Goal: Task Accomplishment & Management: Use online tool/utility

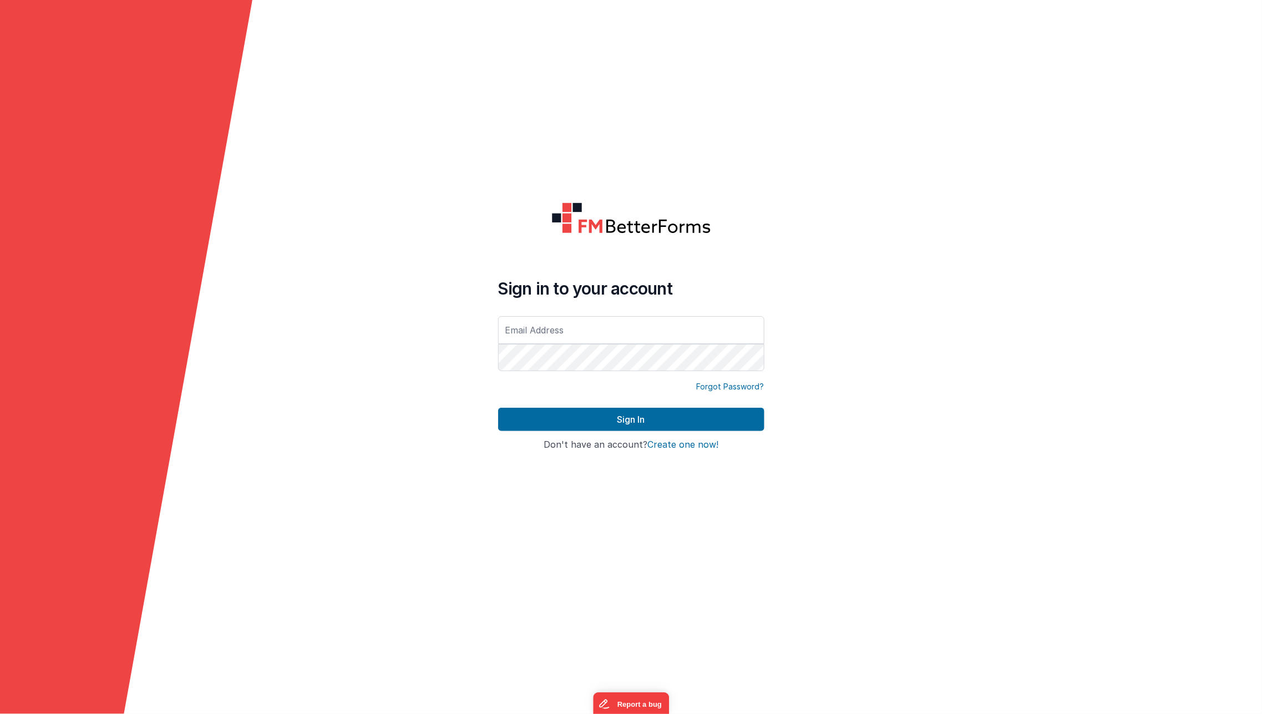
type input "[EMAIL_ADDRESS][DOMAIN_NAME]"
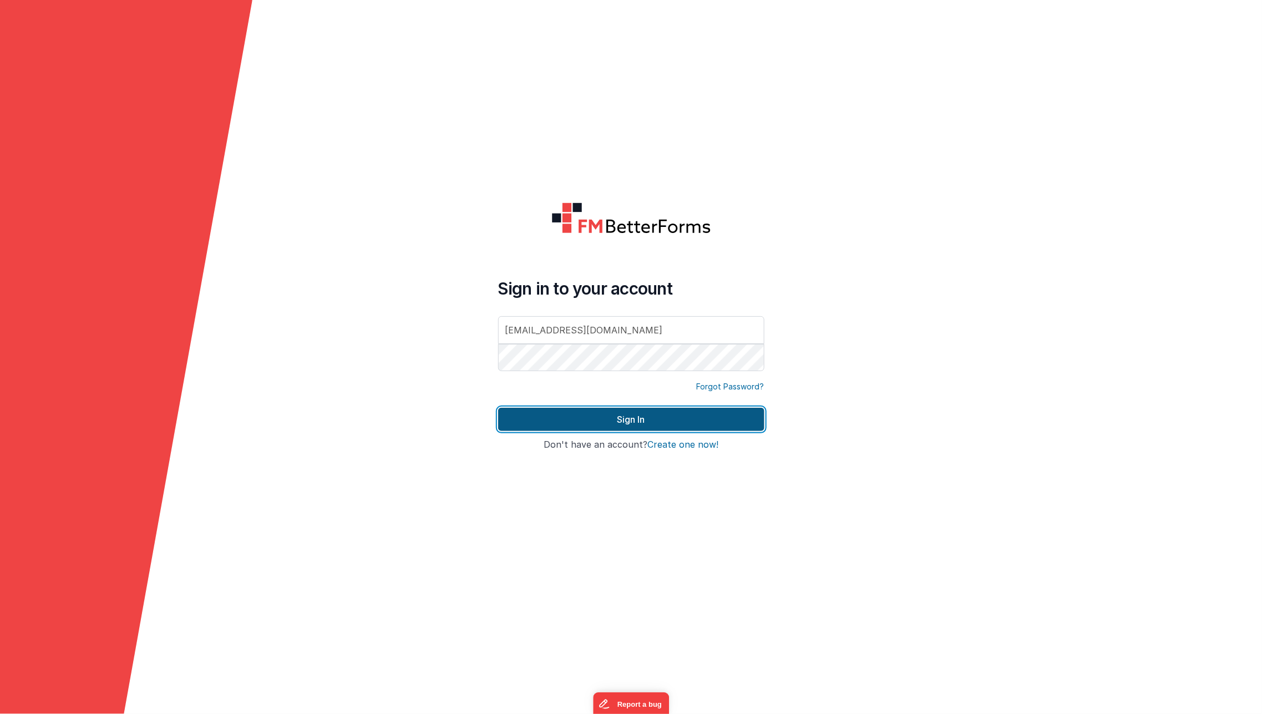
click at [569, 420] on button "Sign In" at bounding box center [631, 419] width 266 height 23
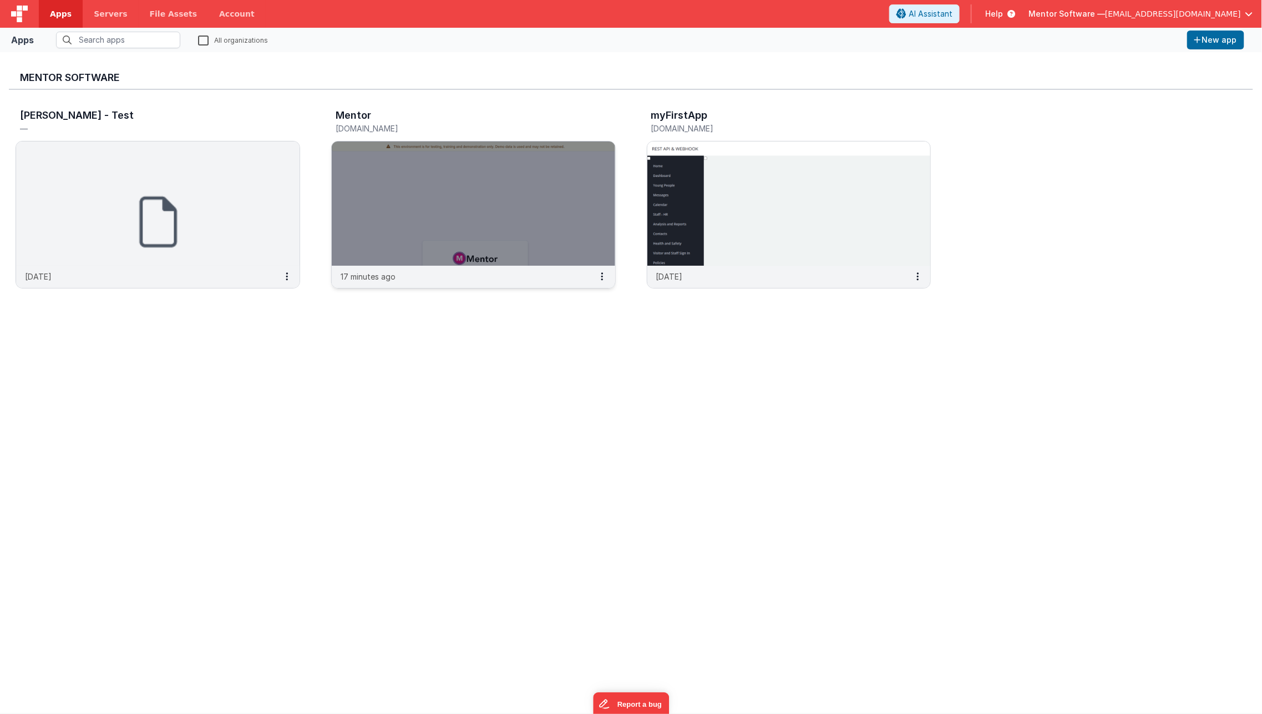
click at [441, 137] on div "Mentor [DOMAIN_NAME]" at bounding box center [473, 122] width 285 height 35
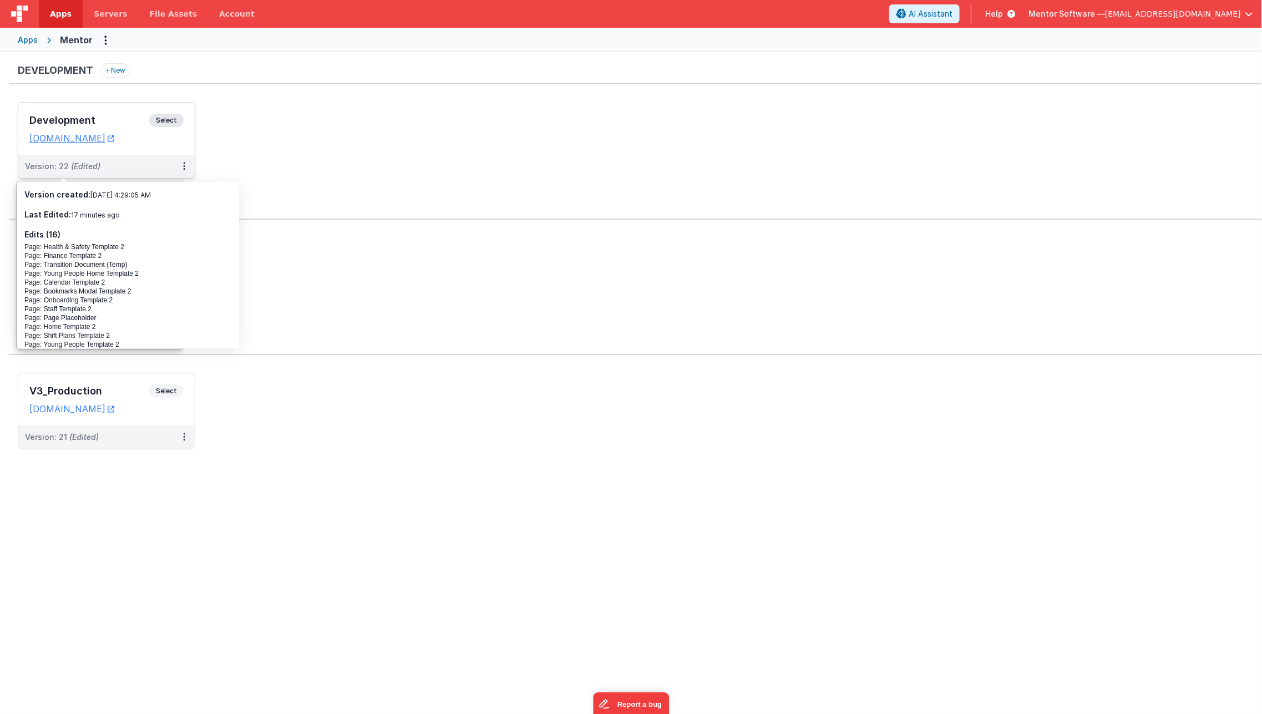
click at [134, 123] on h3 "Development" at bounding box center [89, 120] width 120 height 11
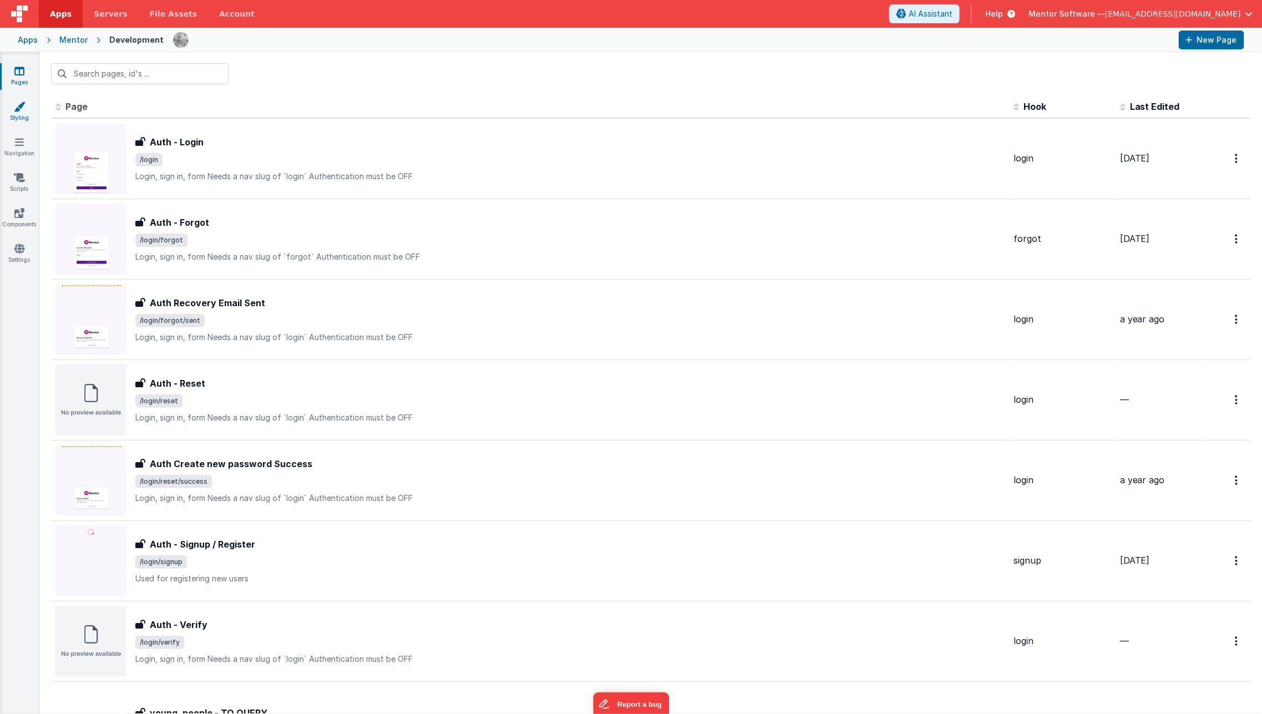
click at [21, 119] on link "Styling" at bounding box center [19, 112] width 40 height 22
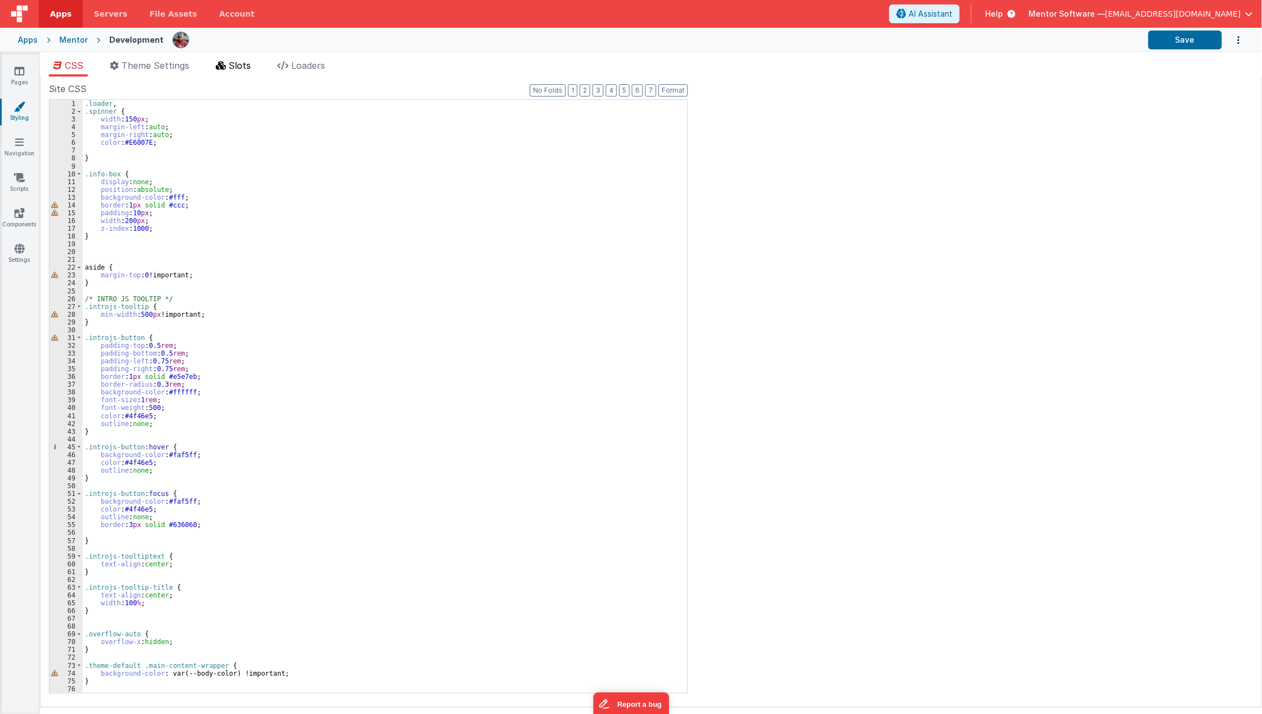
click at [239, 71] on li "Slots" at bounding box center [233, 68] width 44 height 18
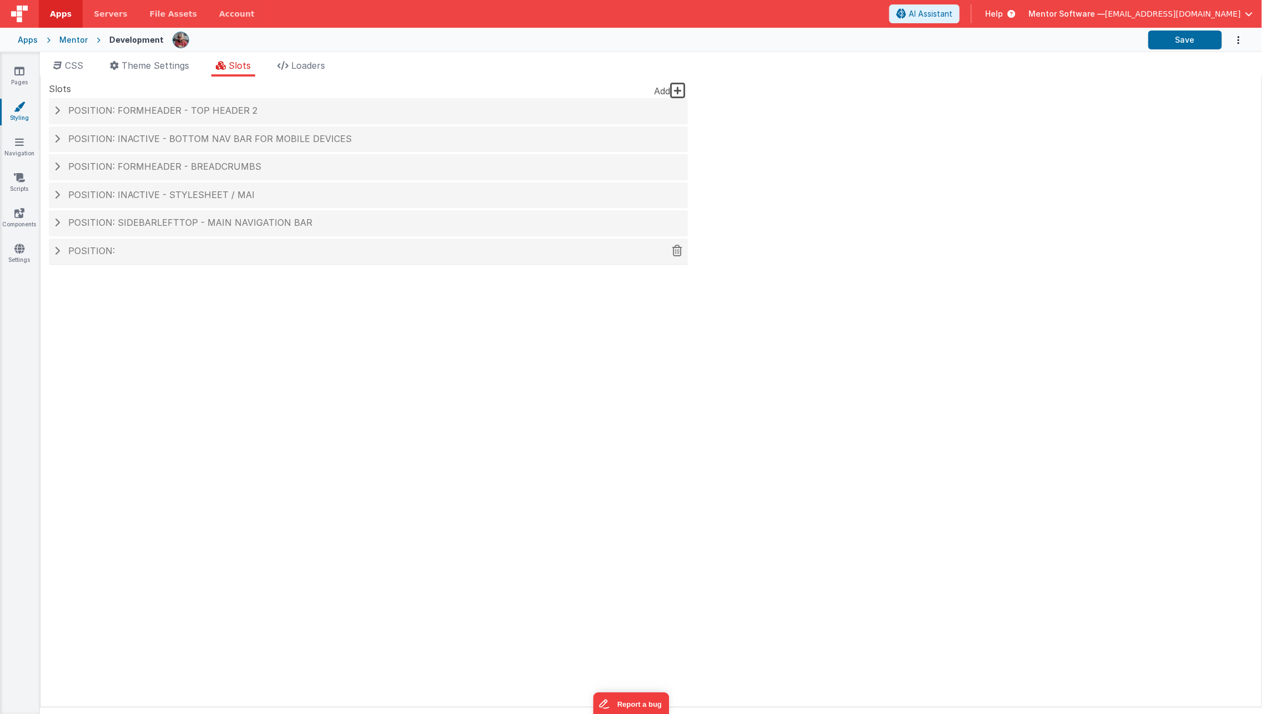
click at [255, 246] on h4 "Position:" at bounding box center [368, 251] width 628 height 10
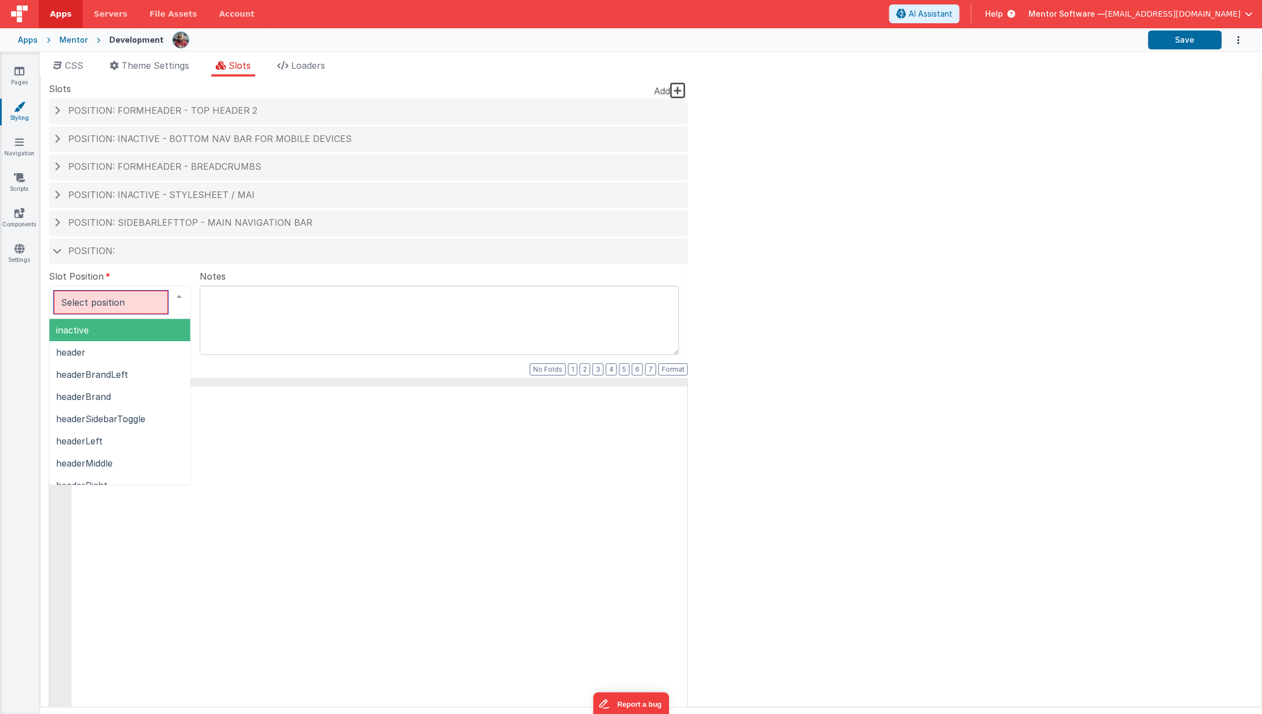
click at [174, 295] on div at bounding box center [179, 296] width 22 height 21
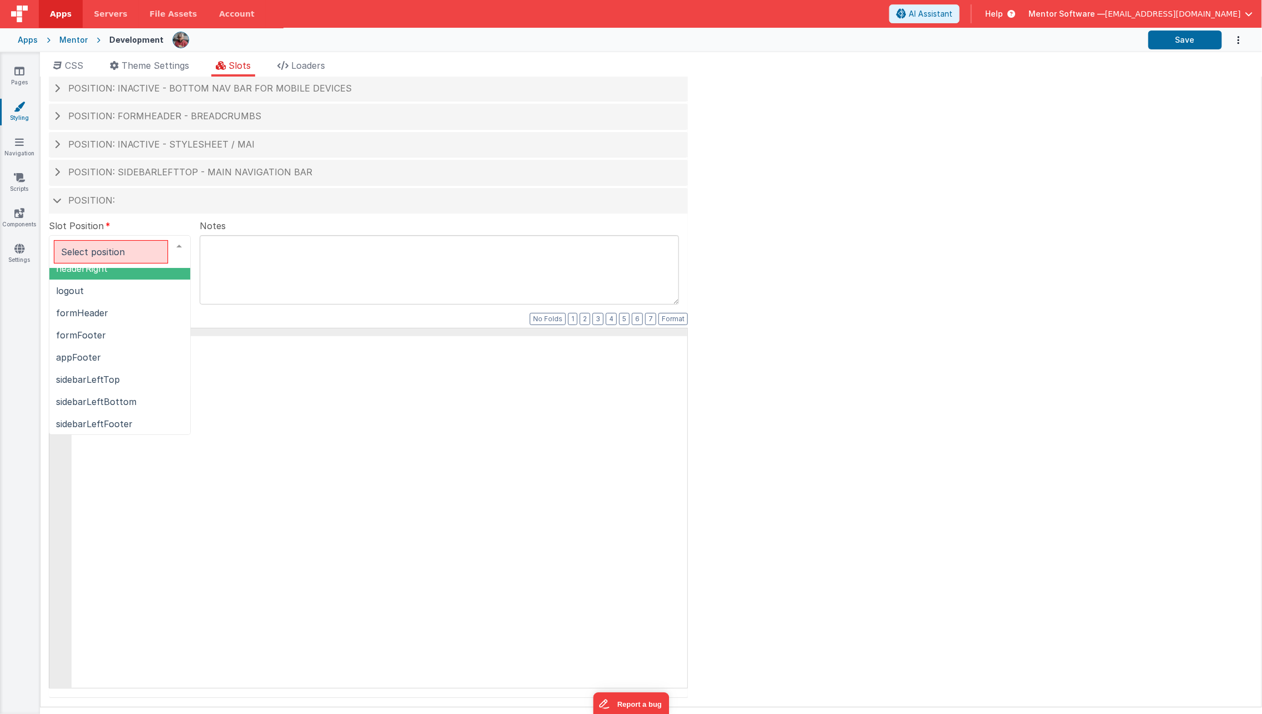
scroll to position [42, 0]
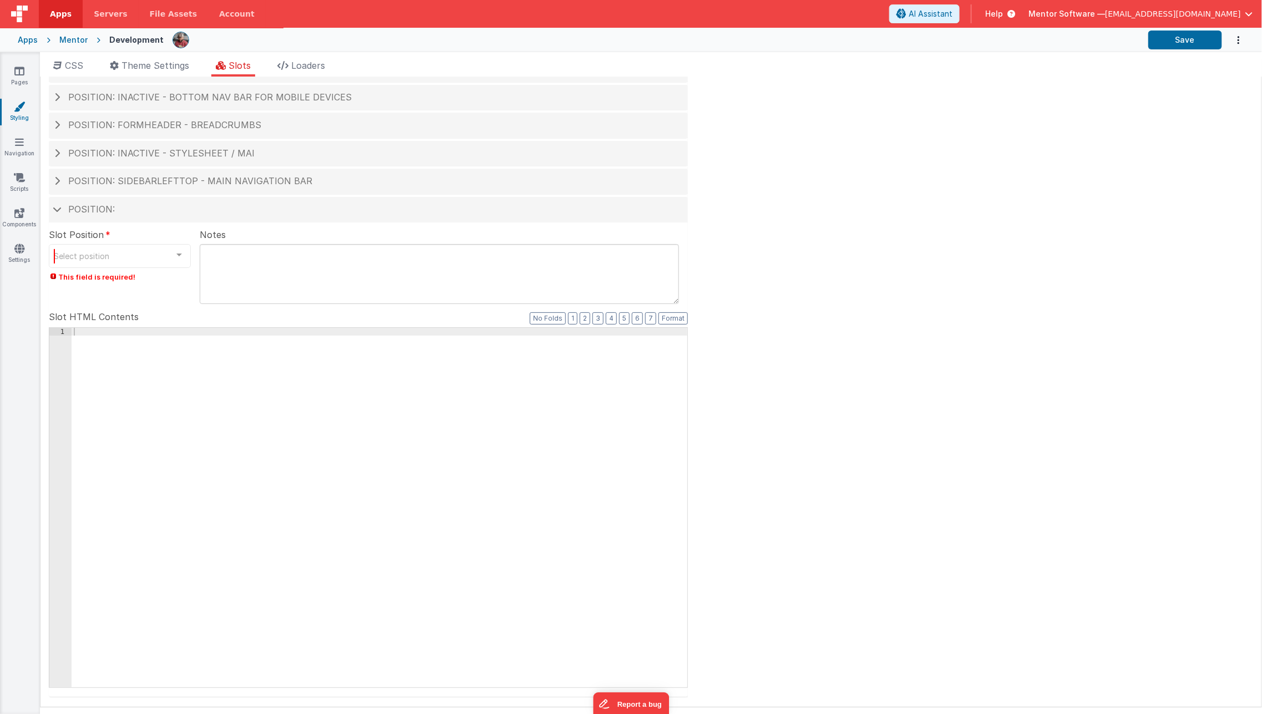
click at [162, 234] on div "Slot Position Select position inactive header headerBrandLeft headerBrand heade…" at bounding box center [120, 258] width 142 height 60
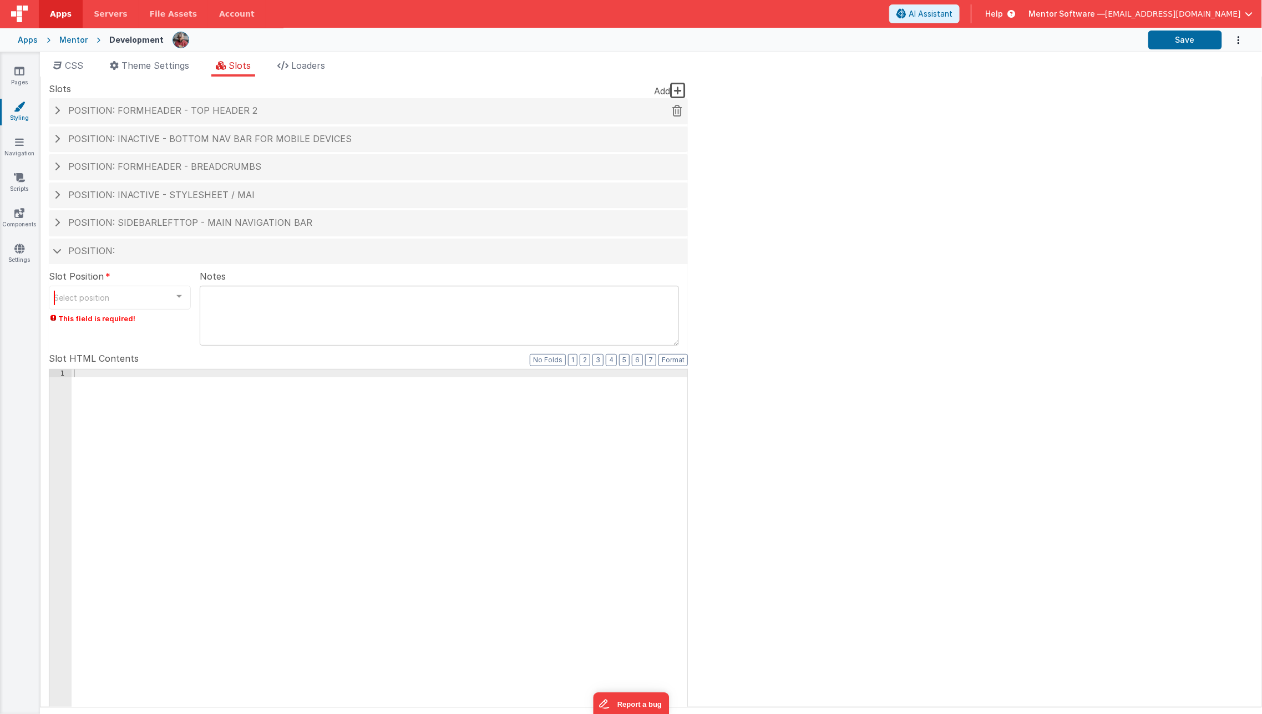
click at [161, 110] on span "Position: formHeader - top header 2" at bounding box center [162, 110] width 189 height 11
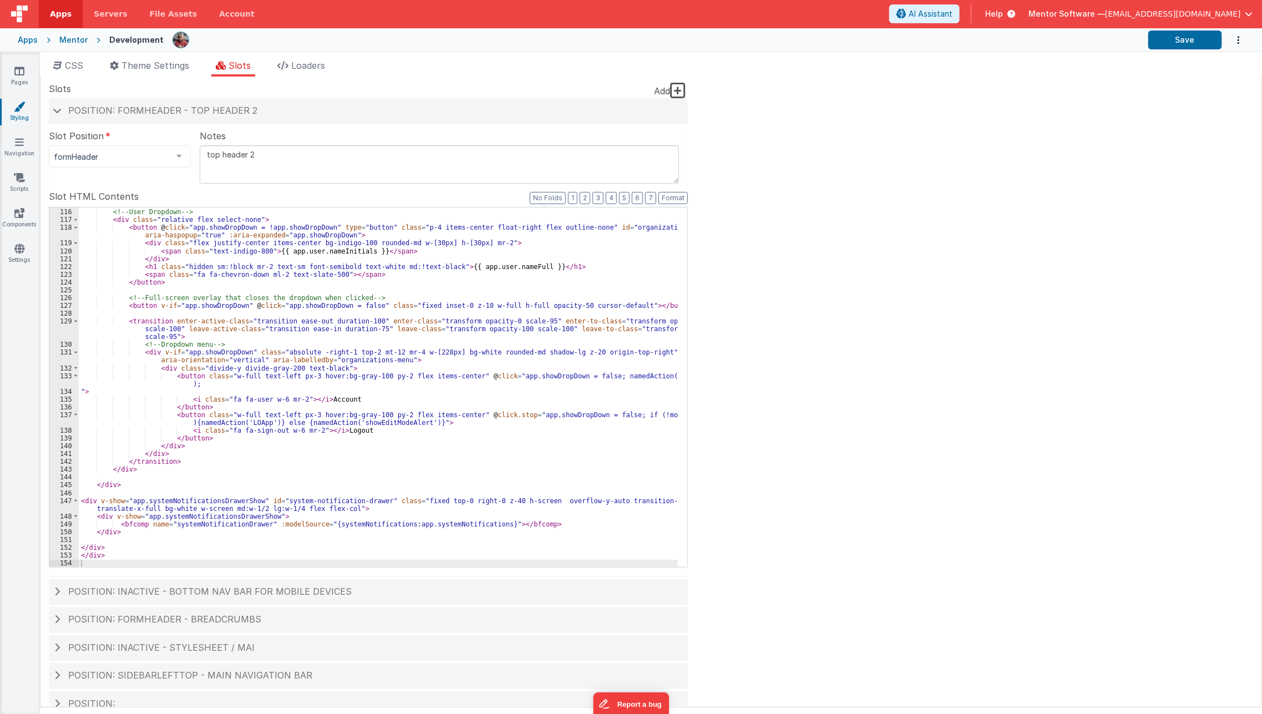
scroll to position [20, 0]
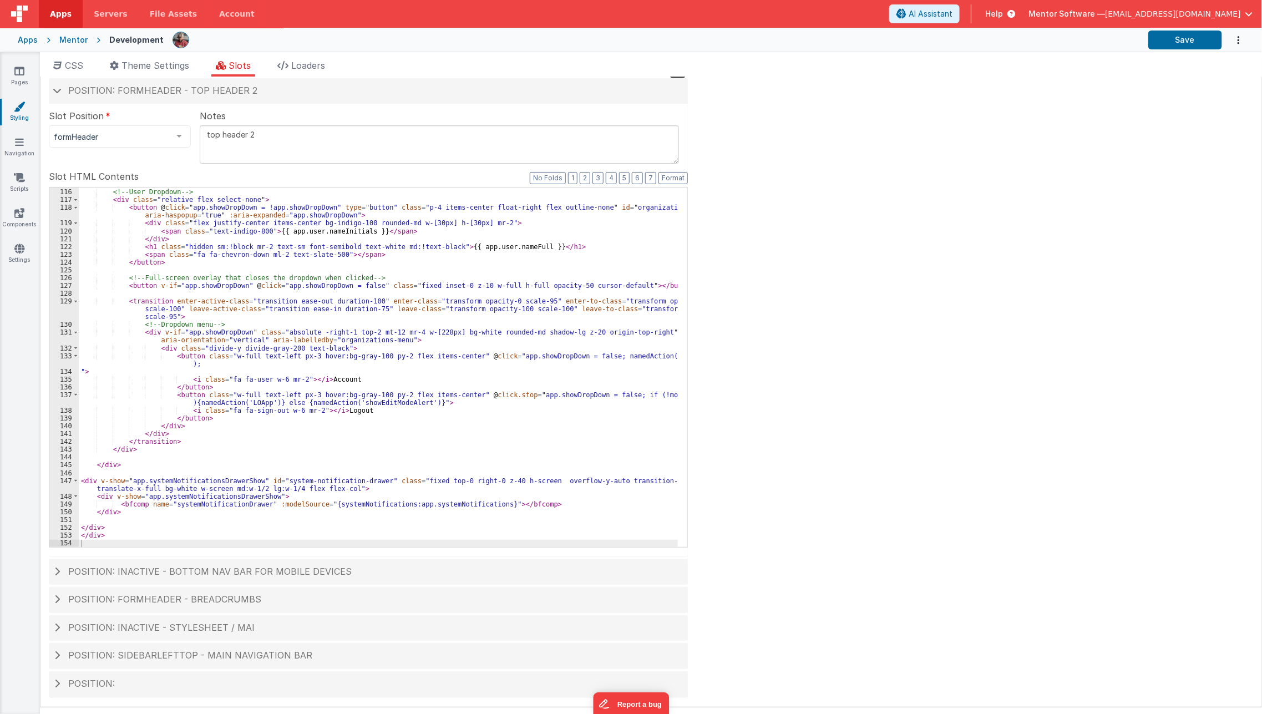
click at [673, 170] on label "Slot HTML Contents" at bounding box center [368, 176] width 639 height 13
click at [674, 172] on button "Format" at bounding box center [672, 178] width 29 height 12
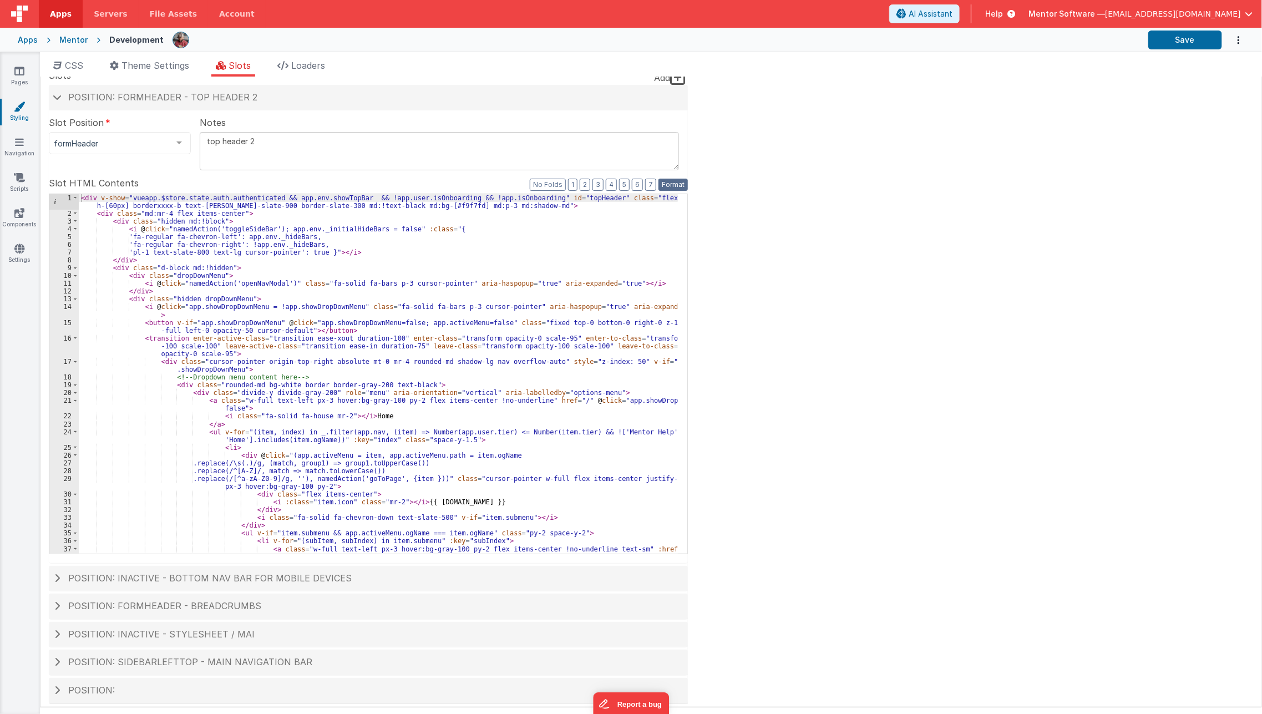
scroll to position [12, 0]
click at [478, 341] on div "< div v-show = "vueapp.$store.state.auth.authenticated && app.env.showTopBar &&…" at bounding box center [379, 386] width 600 height 383
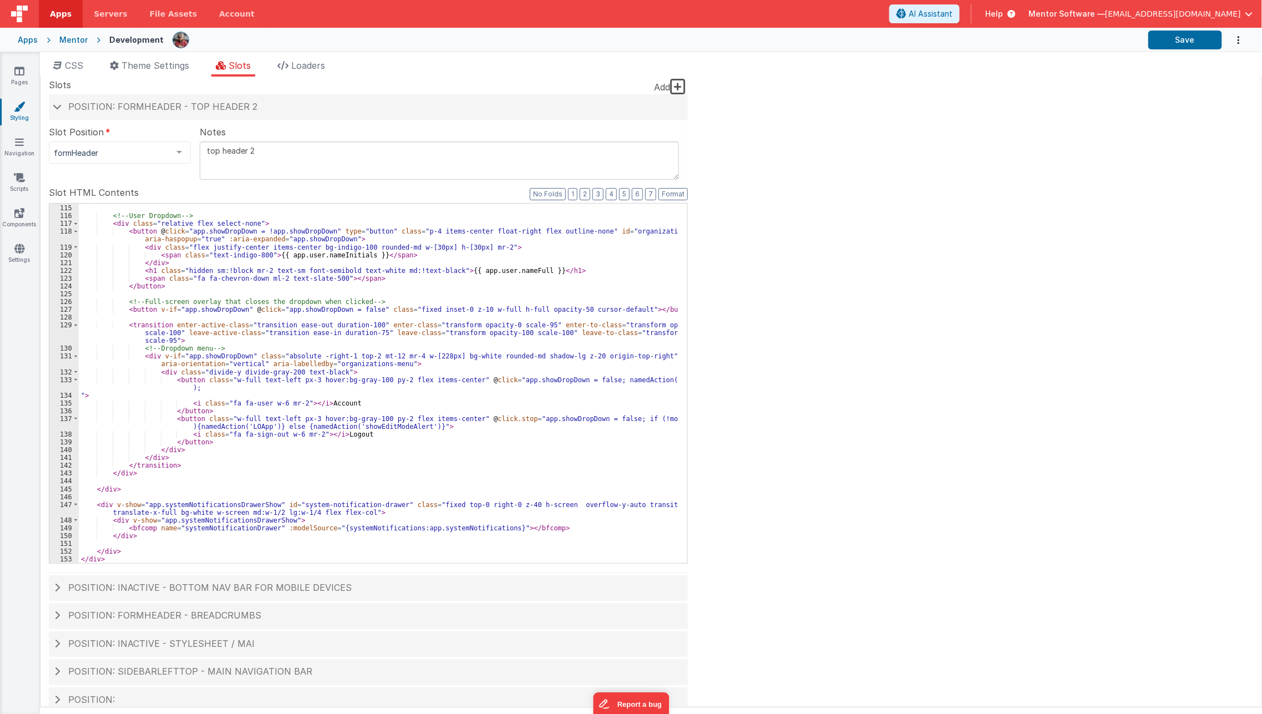
scroll to position [1045, 0]
click at [89, 507] on div "</ div > <!-- User Dropdown --> < div class = "relative flex select-none" > < b…" at bounding box center [379, 383] width 600 height 375
click at [177, 397] on div "</ div > <!-- User Dropdown --> < div class = "relative flex select-none" > < b…" at bounding box center [379, 383] width 600 height 375
click at [247, 676] on span "Position: sidebarLeftTop - MAIN NAVIGATION BAR" at bounding box center [190, 671] width 244 height 11
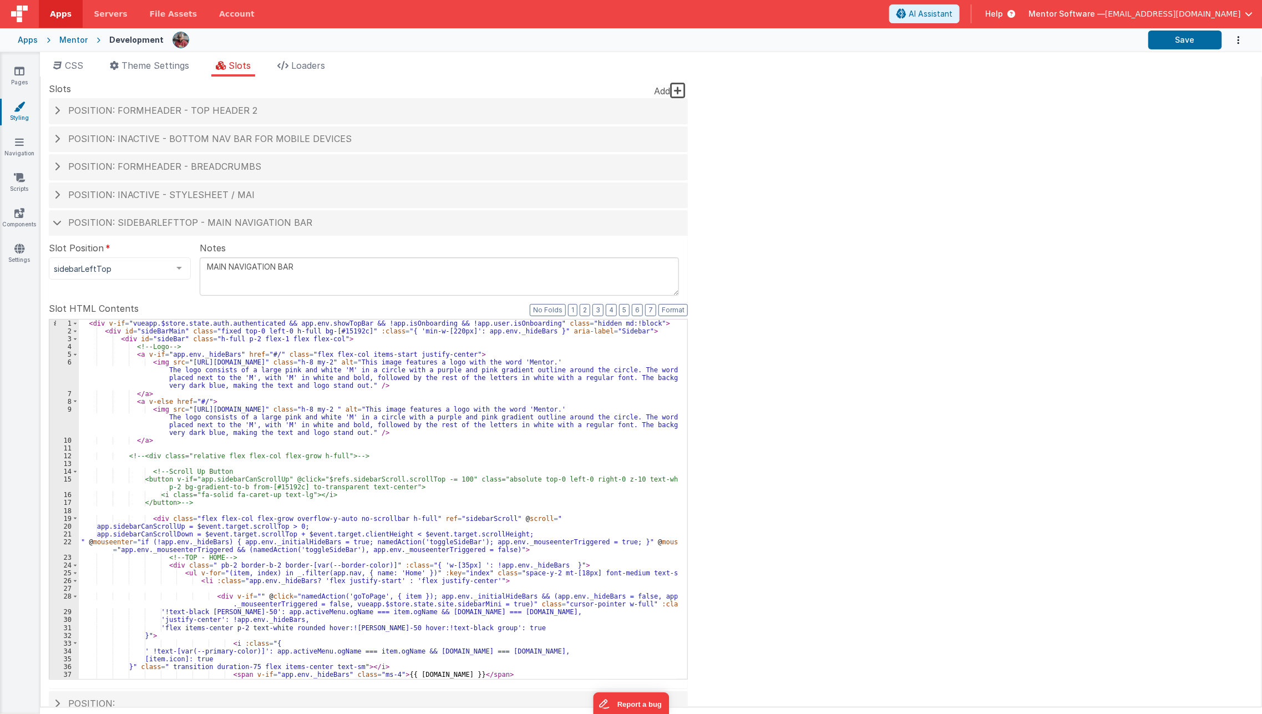
scroll to position [0, 0]
click at [276, 106] on h4 "Position: formHeader - top header 2" at bounding box center [368, 111] width 628 height 10
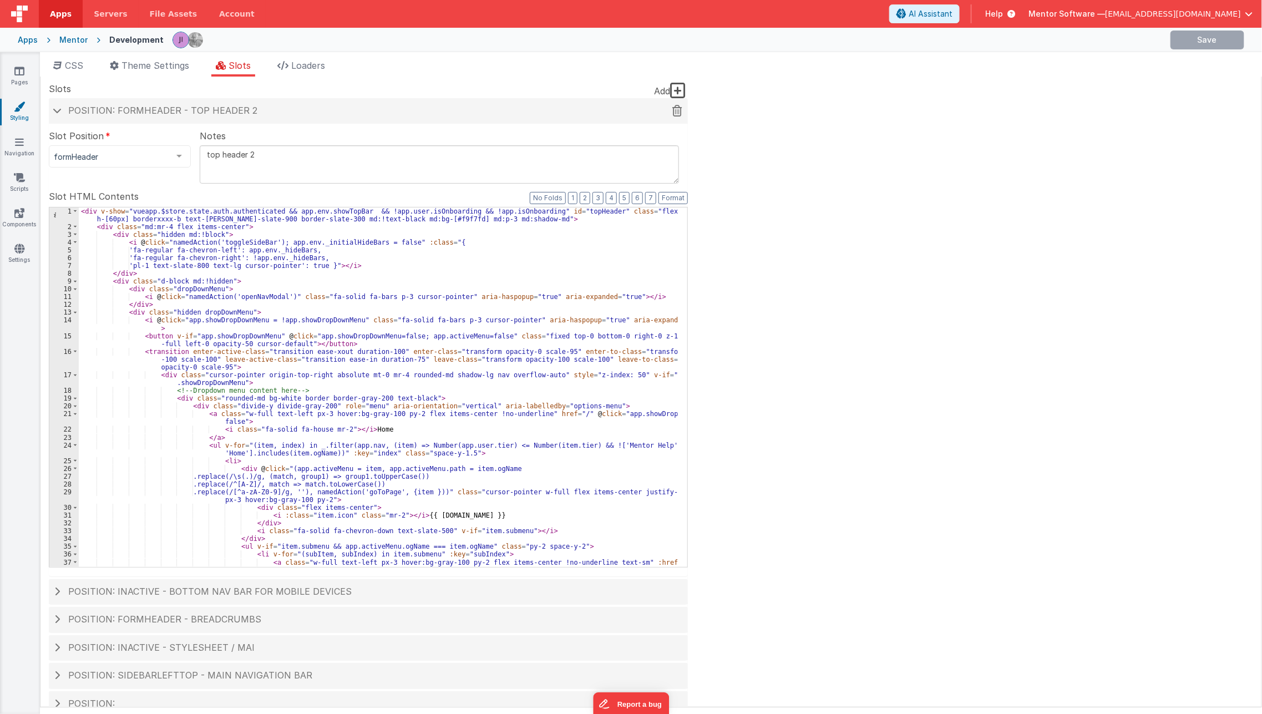
scroll to position [20, 0]
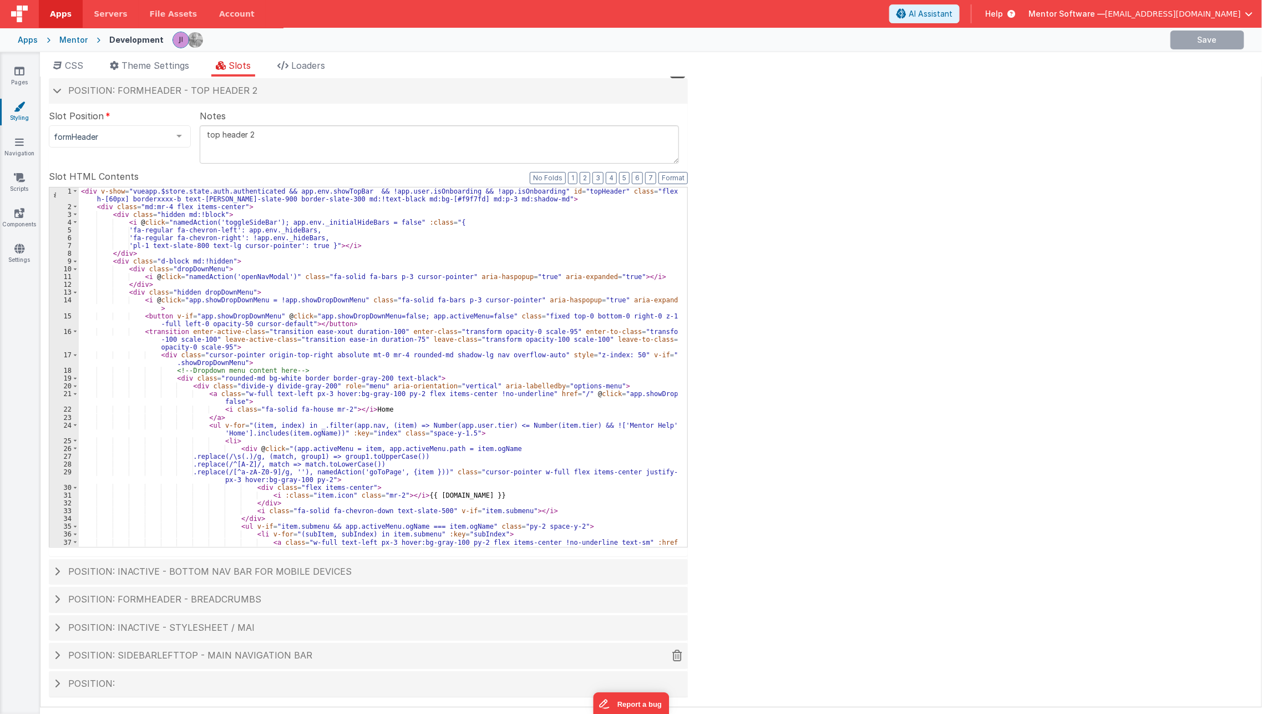
click at [431, 666] on div "Position: sidebarLeftTop - MAIN NAVIGATION BAR" at bounding box center [368, 656] width 639 height 26
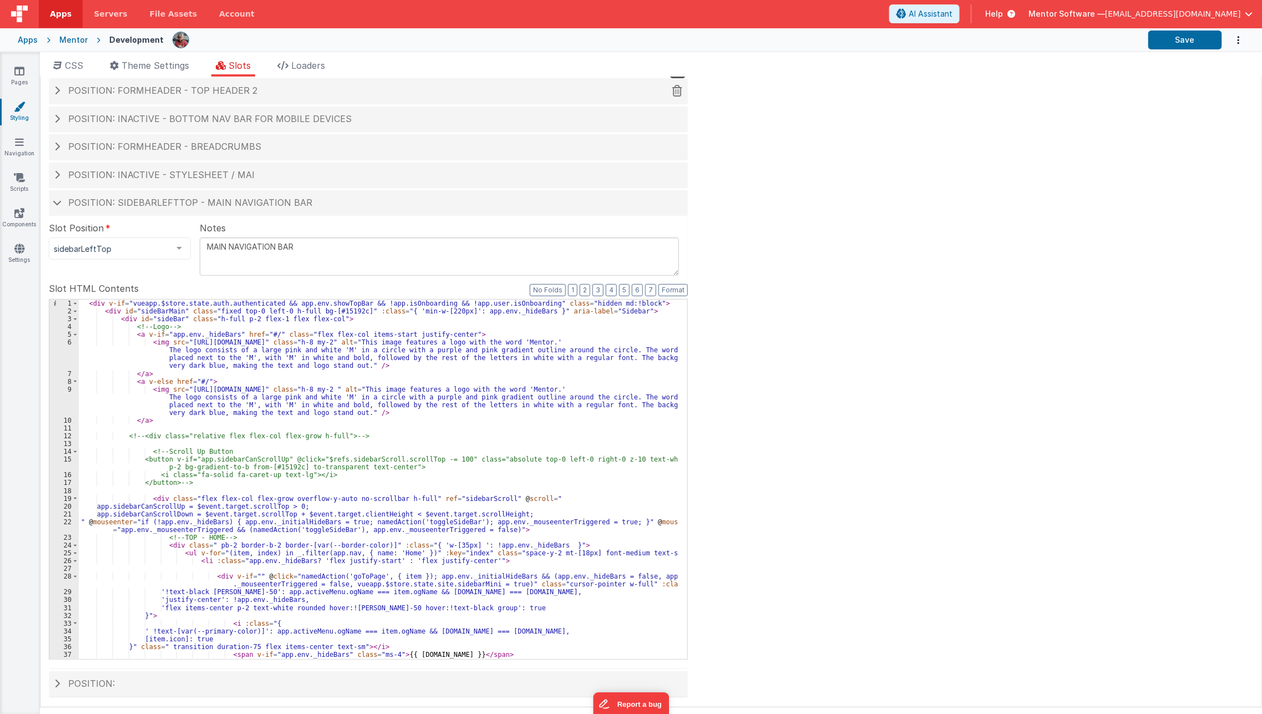
click at [364, 93] on h4 "Position: formHeader - top header 2" at bounding box center [368, 91] width 628 height 10
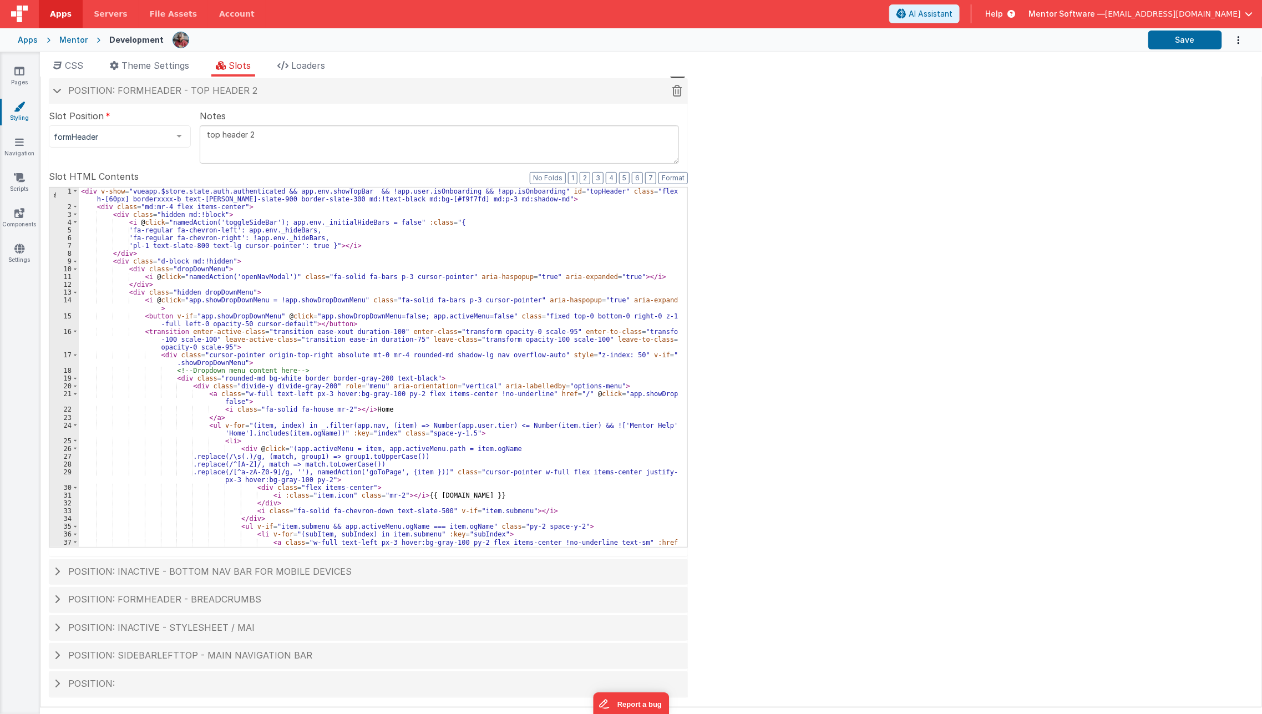
click at [382, 93] on h4 "Position: formHeader - top header 2" at bounding box center [368, 91] width 628 height 10
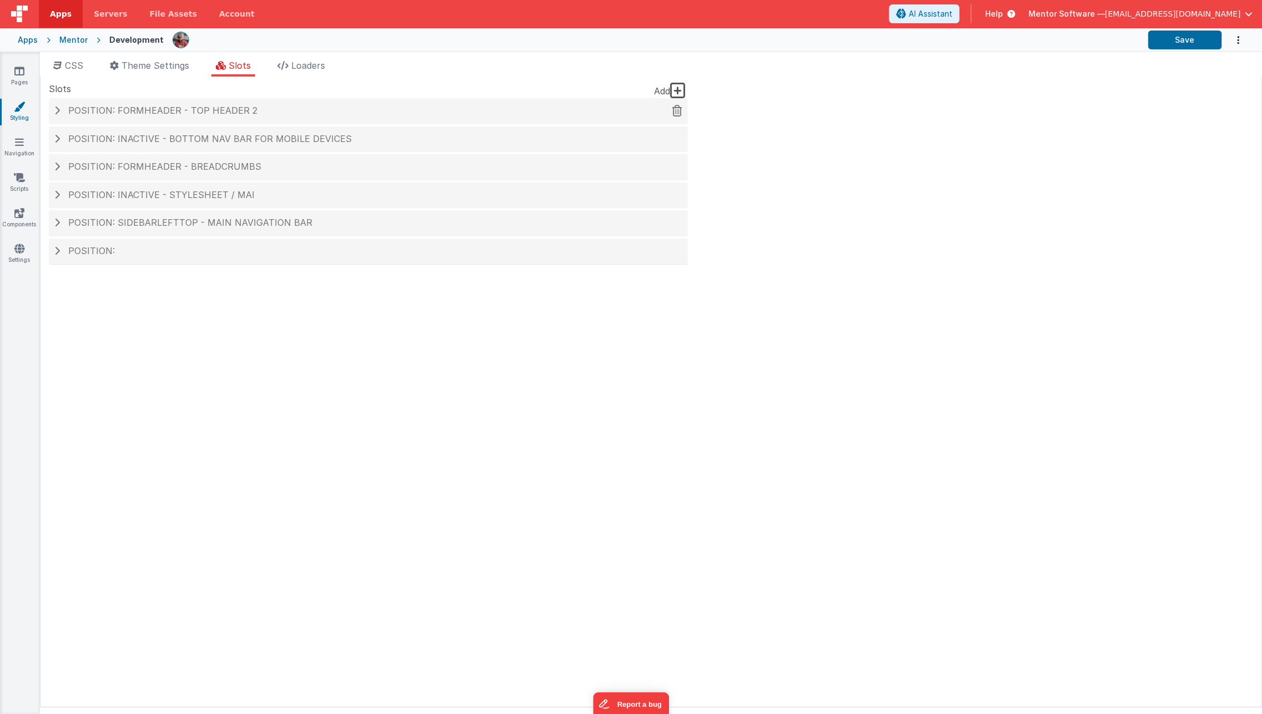
scroll to position [0, 0]
click at [385, 115] on div "Position: formHeader - top header 2" at bounding box center [368, 111] width 639 height 26
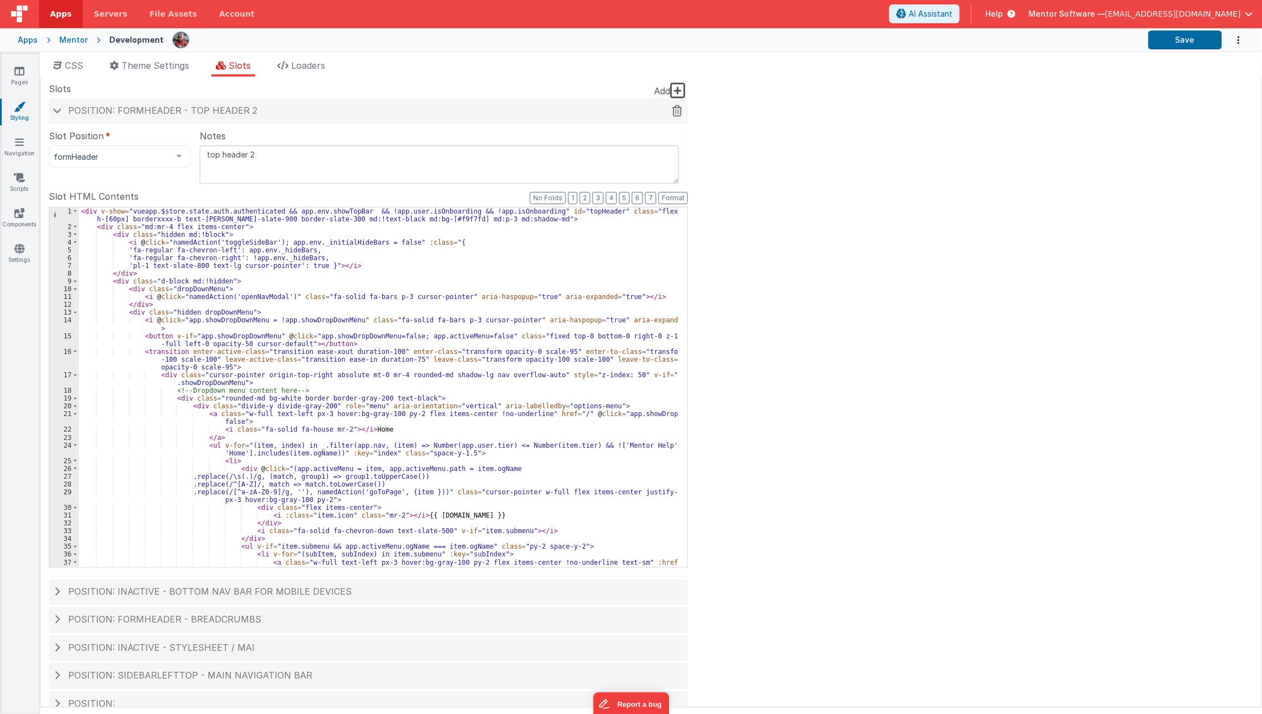
click at [385, 115] on div "Position: formHeader - top header 2" at bounding box center [368, 111] width 639 height 26
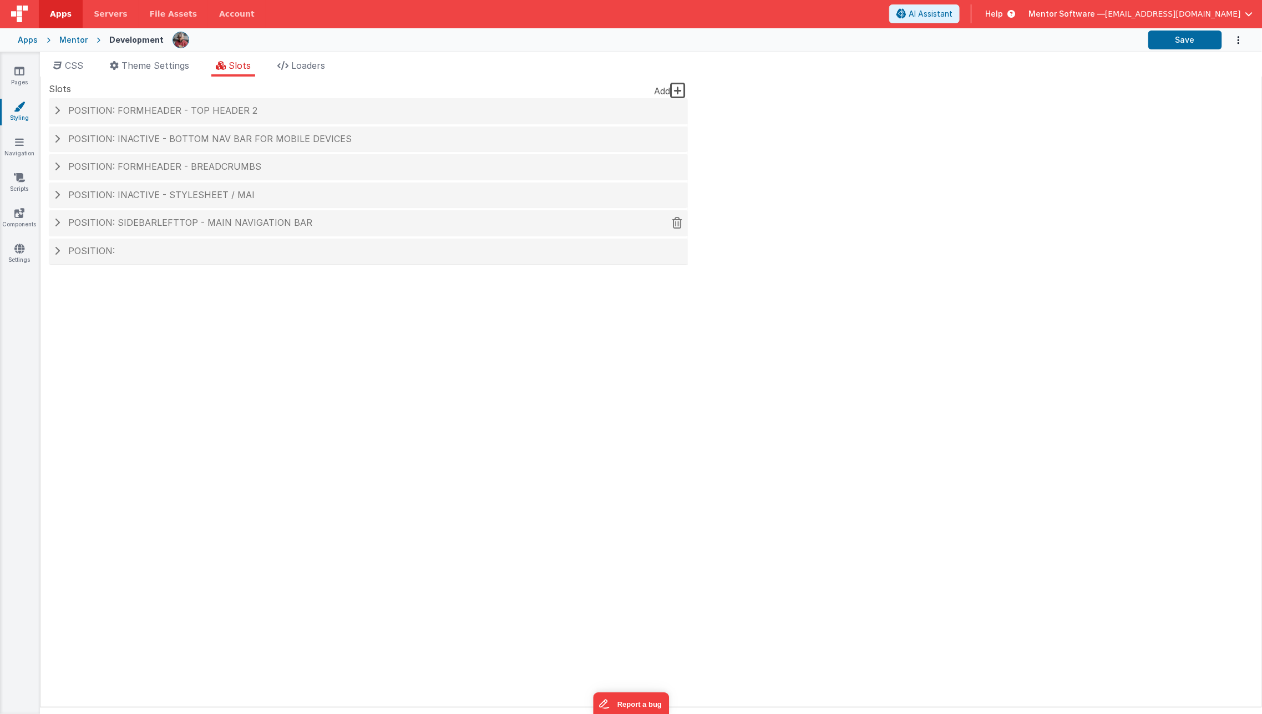
click at [395, 224] on h4 "Position: sidebarLeftTop - MAIN NAVIGATION BAR" at bounding box center [368, 223] width 628 height 10
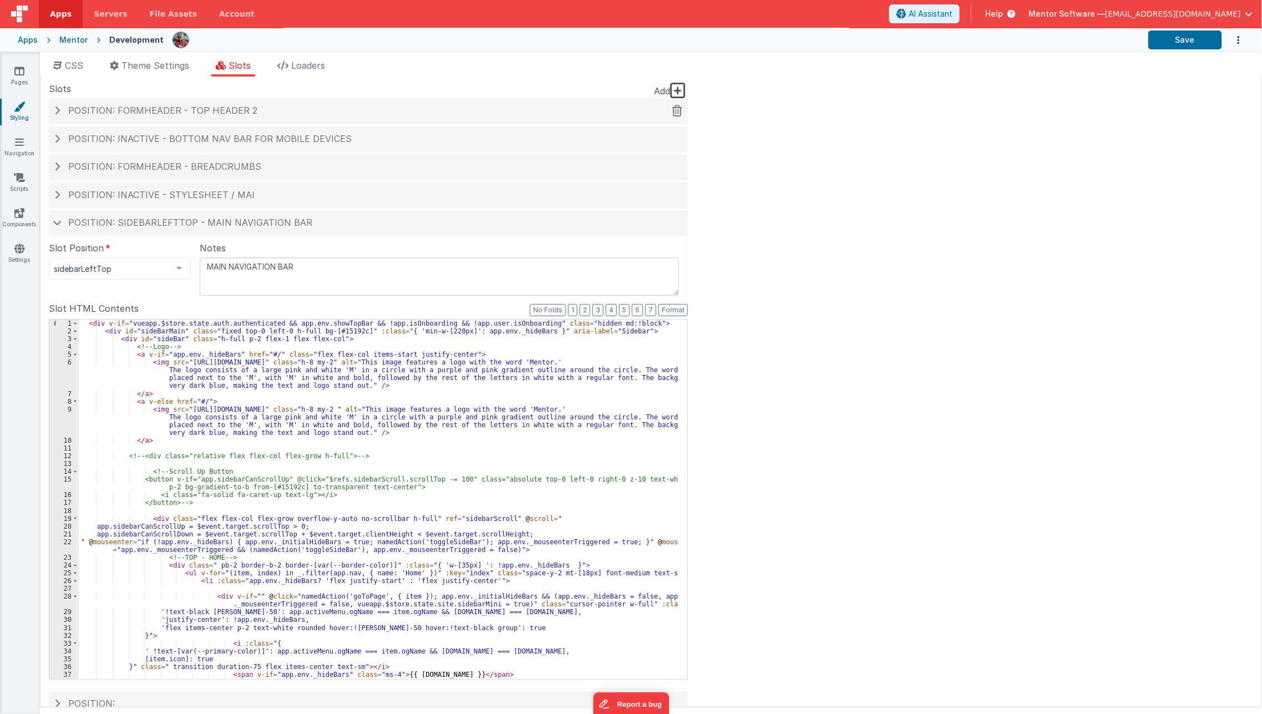
click at [367, 115] on h4 "Position: formHeader - top header 2" at bounding box center [368, 111] width 628 height 10
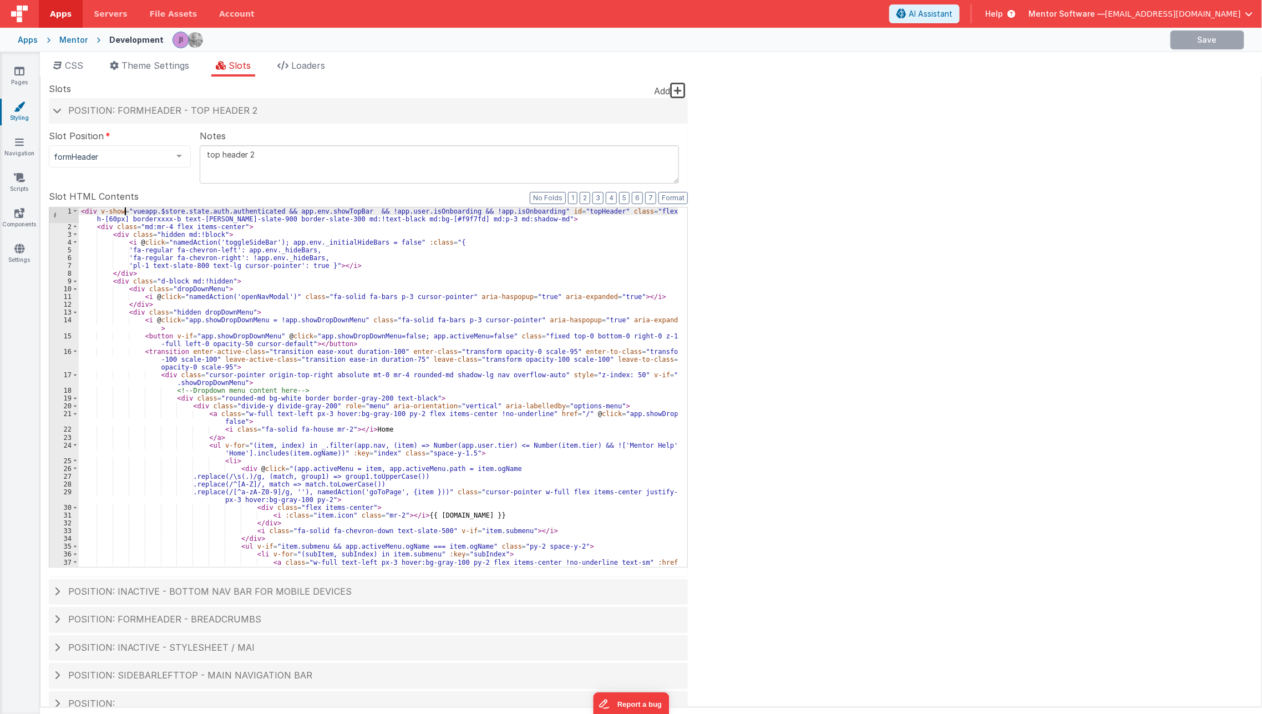
click at [125, 214] on div "< div v-show = "vueapp.$store.state.auth.authenticated && app.env.showTopBar &&…" at bounding box center [379, 398] width 600 height 383
click at [36, 174] on link "Scripts" at bounding box center [19, 183] width 40 height 22
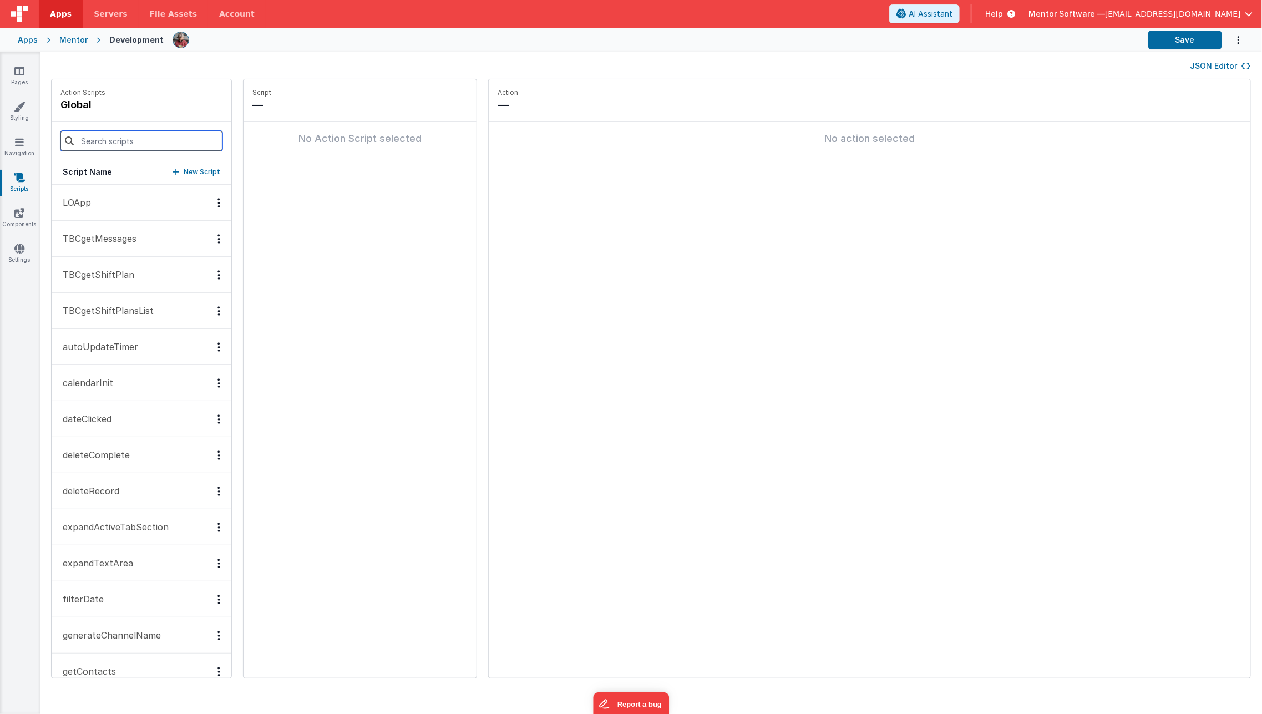
click at [149, 138] on input at bounding box center [141, 141] width 162 height 20
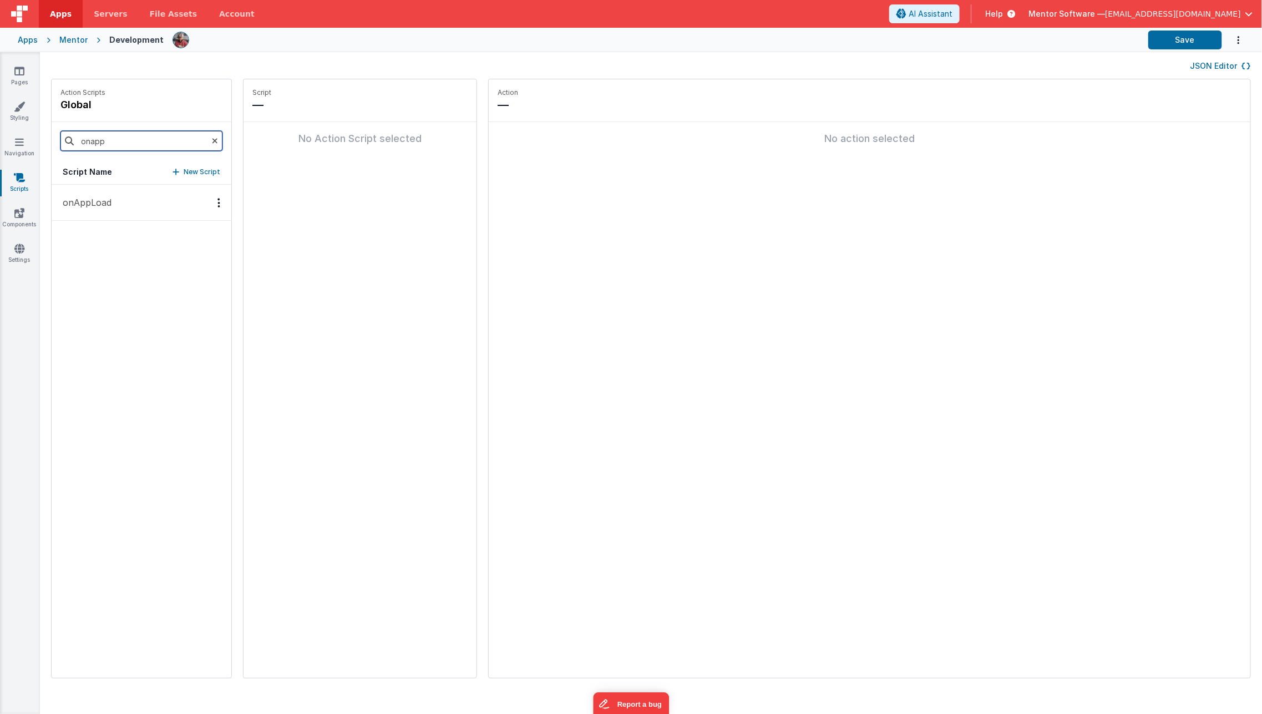
type input "onapp"
click at [136, 196] on button "onAppLoad" at bounding box center [142, 203] width 180 height 36
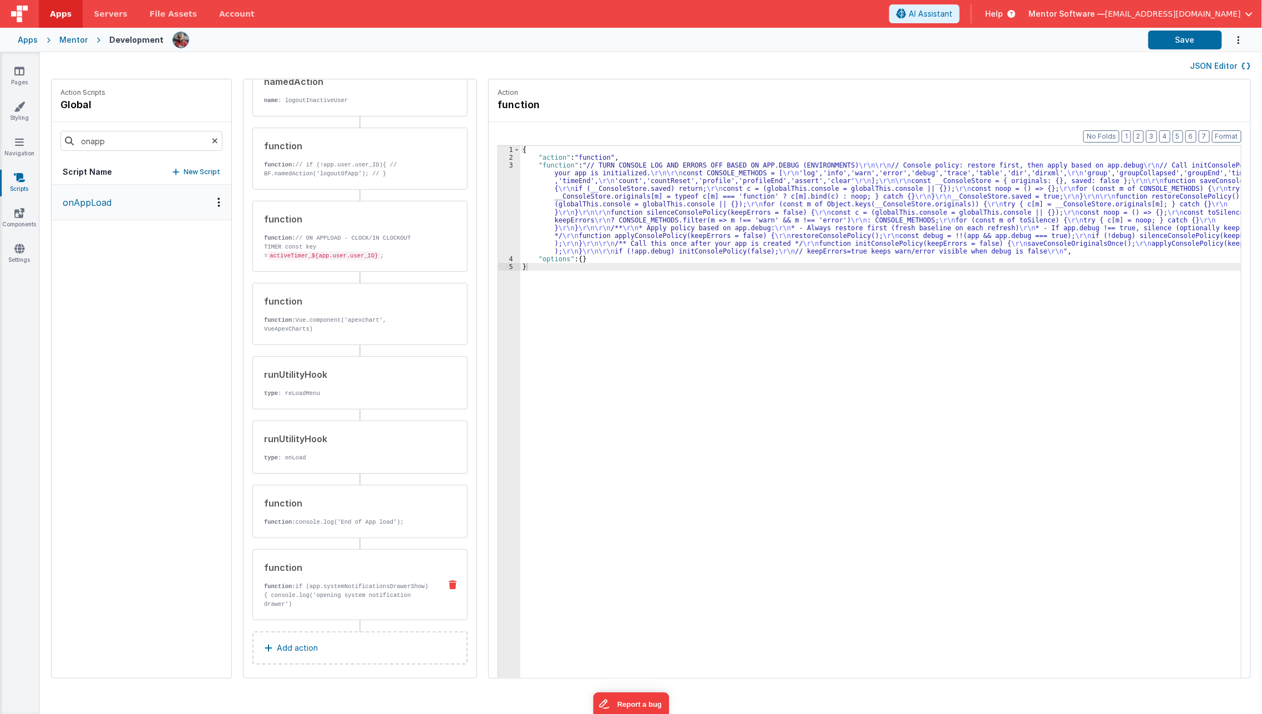
scroll to position [780, 0]
click at [388, 583] on p "function: if (app.systemNotificationsDrawerShow){ console.log('opening system n…" at bounding box center [347, 605] width 167 height 44
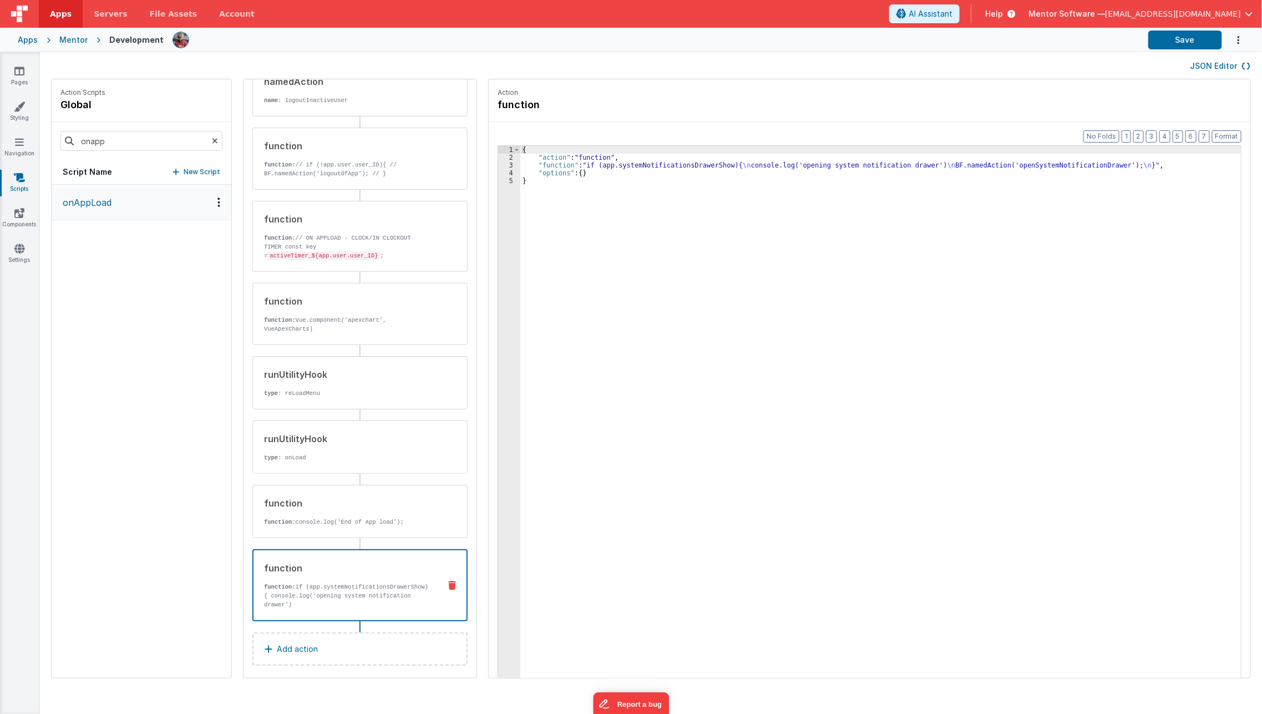
click at [572, 162] on div "{ "action" : "function" , "function" : "if (app.systemNotificationsDrawerShow){…" at bounding box center [888, 437] width 737 height 582
click at [498, 161] on div "3" at bounding box center [509, 165] width 22 height 8
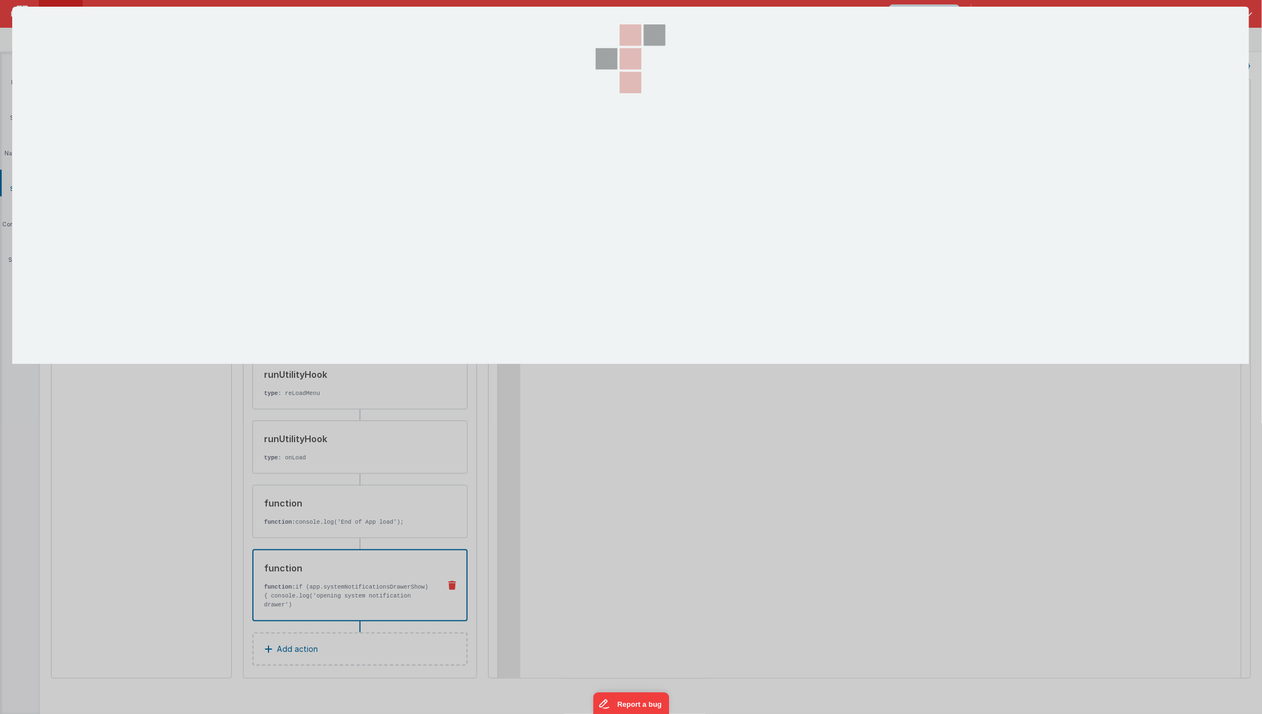
click at [489, 161] on div at bounding box center [631, 357] width 1262 height 714
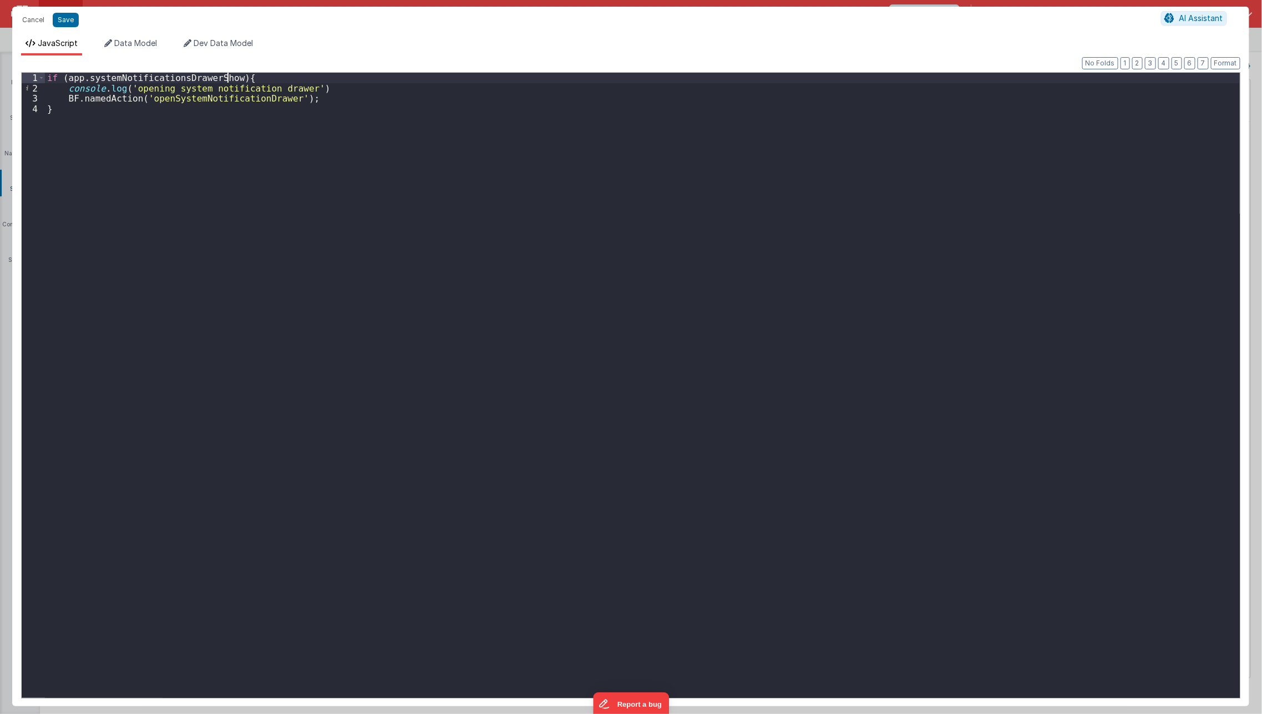
click at [227, 81] on div "if ( app . systemNotificationsDrawerShow ) { console . log ( 'opening system no…" at bounding box center [642, 395] width 1195 height 645
click at [316, 142] on div "if ( app . systemNotificationsDrawerShow && ) { console . log ( 'opening system…" at bounding box center [642, 395] width 1195 height 645
click at [158, 416] on div "if ( app . systemNotificationsDrawerShow && vueapp . $store . state . auth . au…" at bounding box center [642, 395] width 1195 height 645
click at [63, 18] on button "Save" at bounding box center [66, 20] width 26 height 14
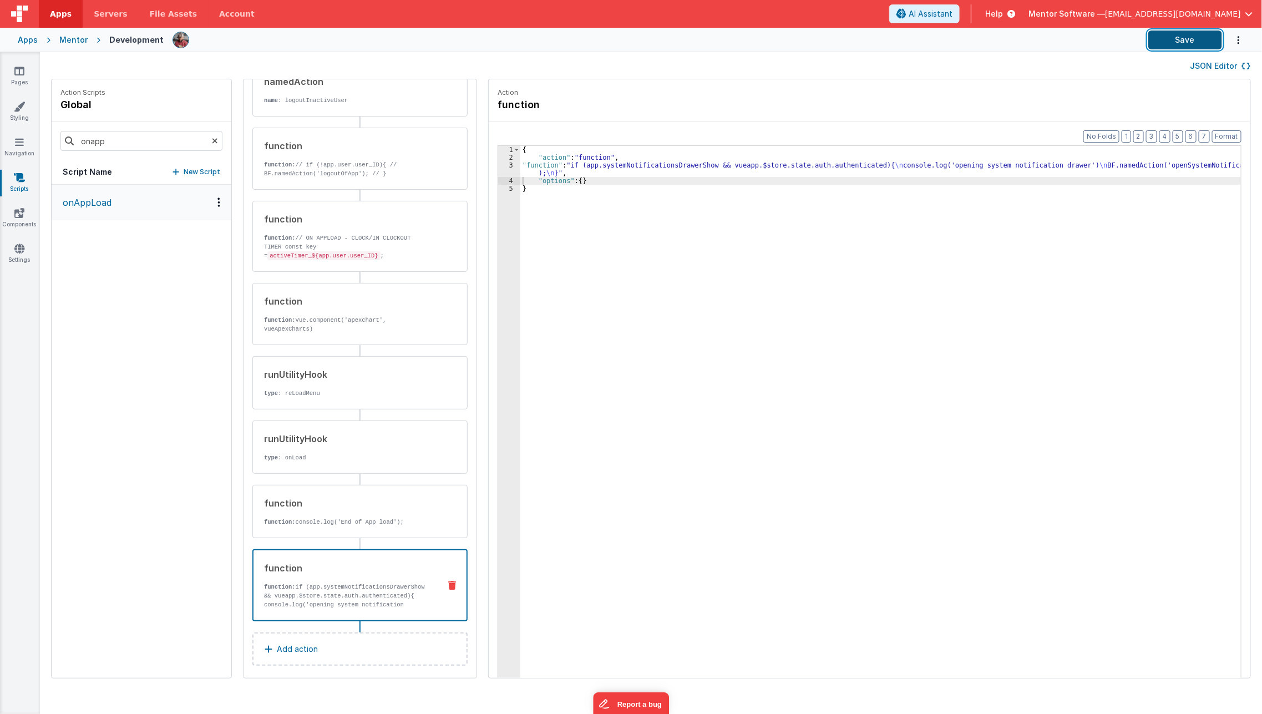
click at [1191, 42] on button "Save" at bounding box center [1185, 40] width 74 height 19
click at [532, 206] on div "{ "action" : "function" , "function" : "if (app.systemNotificationsDrawerShow &…" at bounding box center [888, 437] width 737 height 582
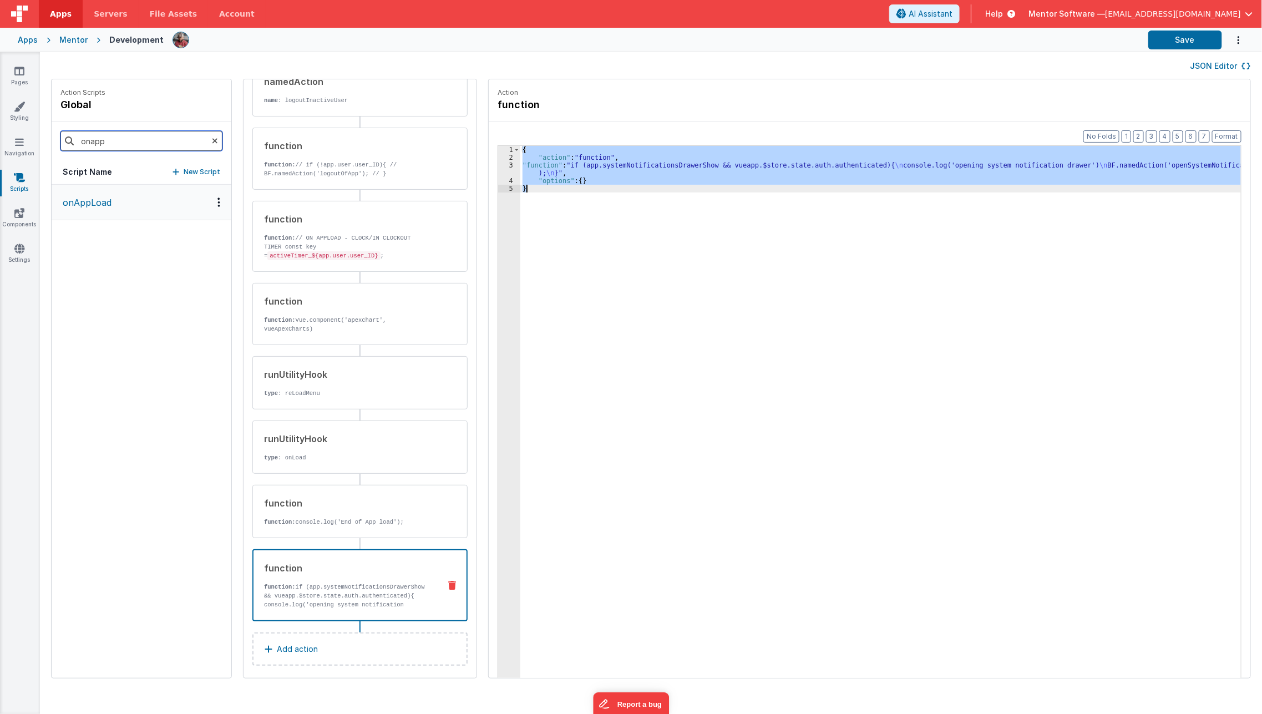
click at [141, 134] on input "onapp" at bounding box center [141, 141] width 162 height 20
click at [139, 200] on button "onLogin" at bounding box center [142, 203] width 180 height 36
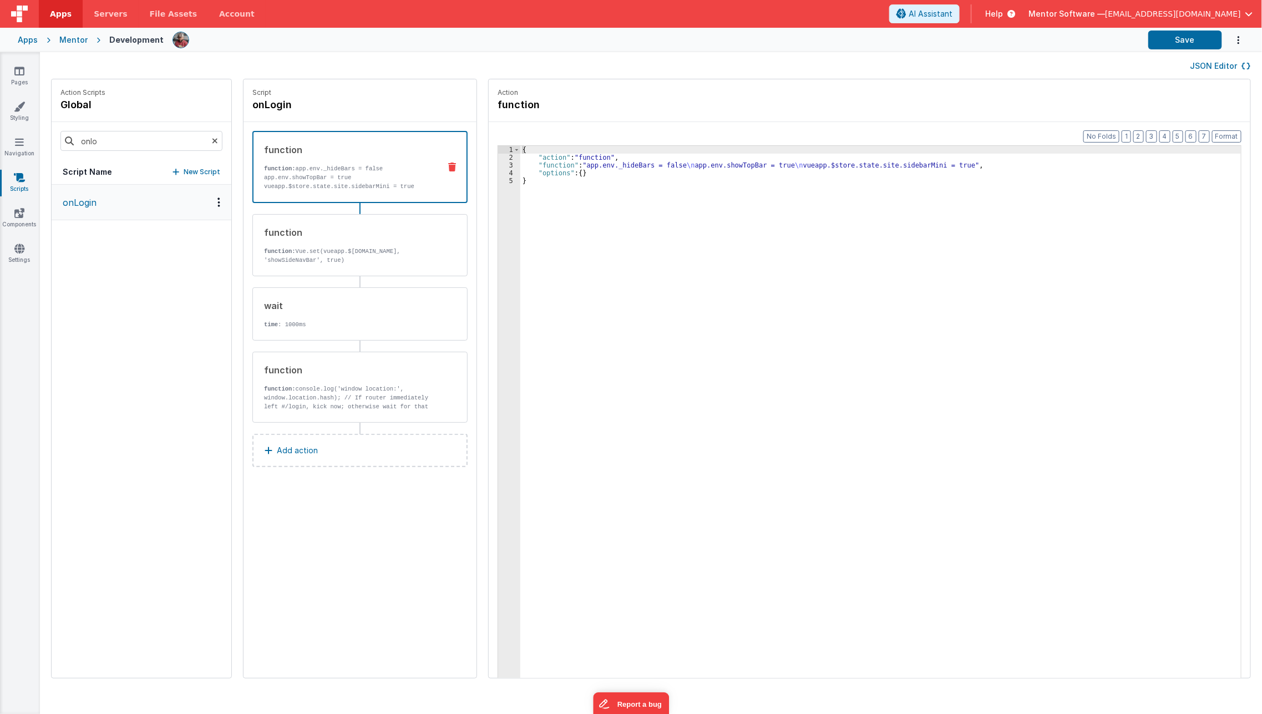
scroll to position [0, 0]
click at [291, 444] on p "Add action" at bounding box center [297, 450] width 41 height 13
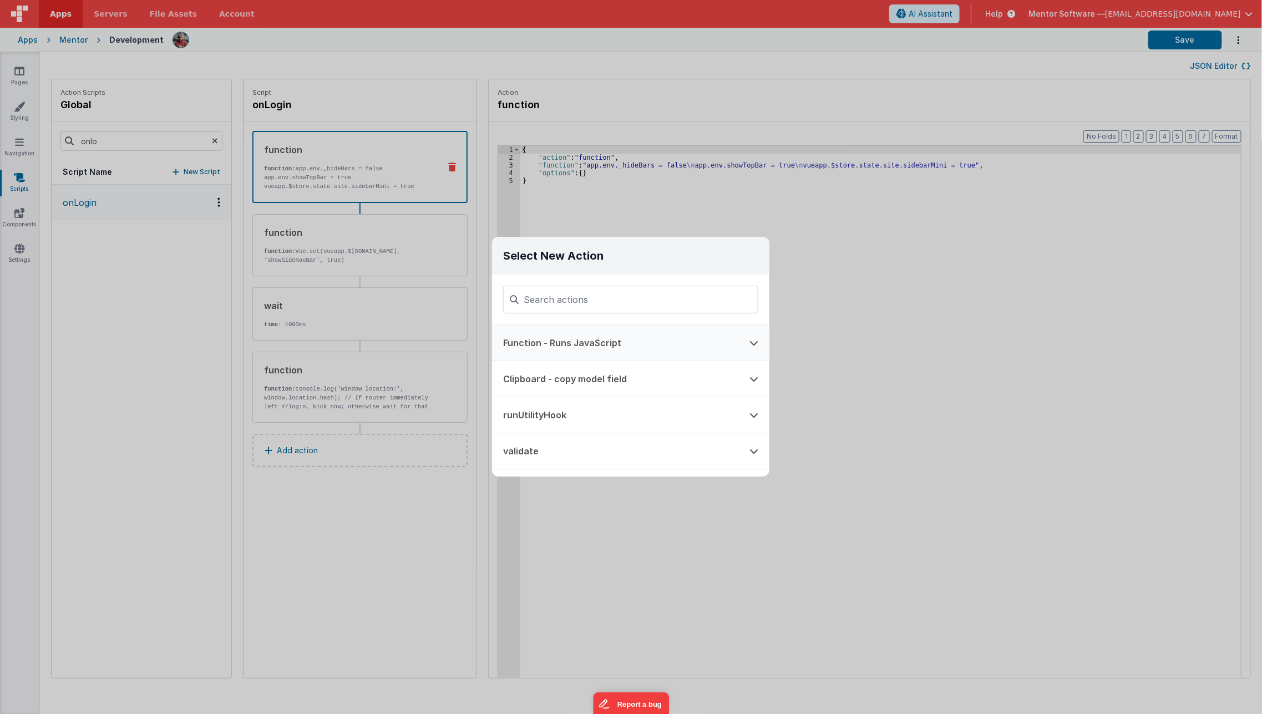
click at [551, 349] on button "Function - Runs JavaScript" at bounding box center [615, 342] width 246 height 35
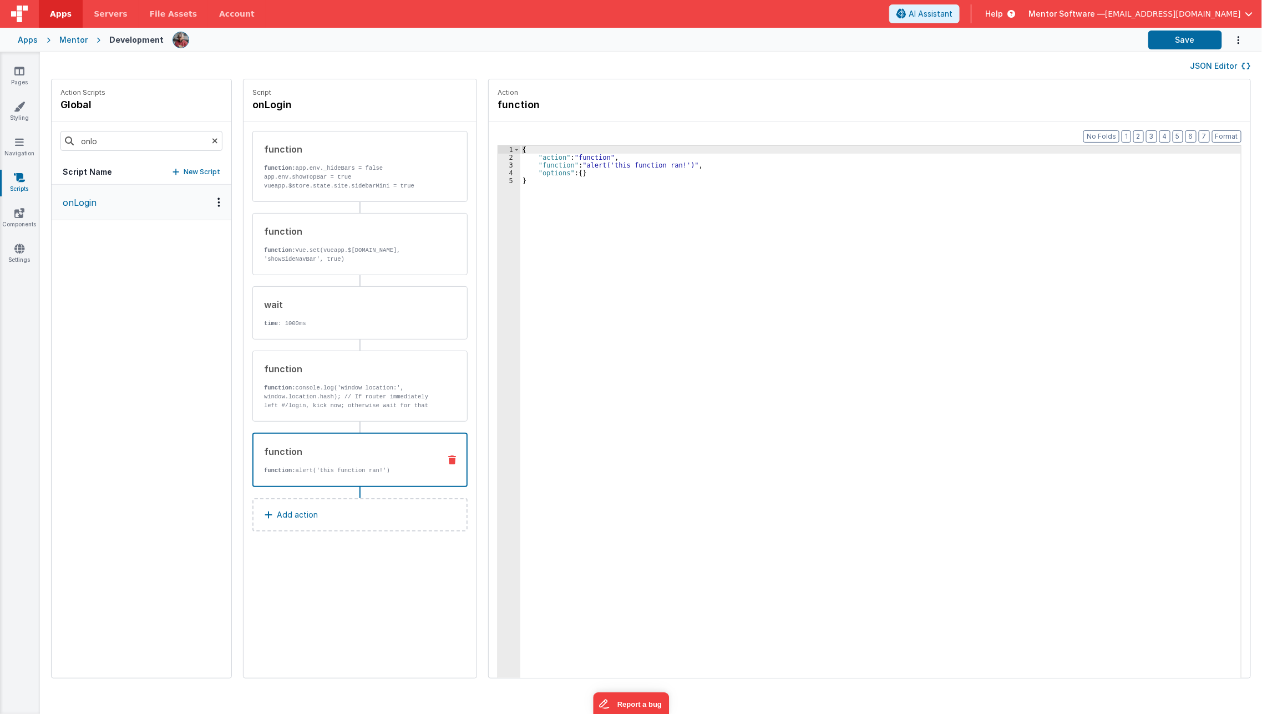
click at [551, 349] on div "{ "action" : "function" , "function" : "alert('this function ran!')" , "options…" at bounding box center [888, 437] width 737 height 582
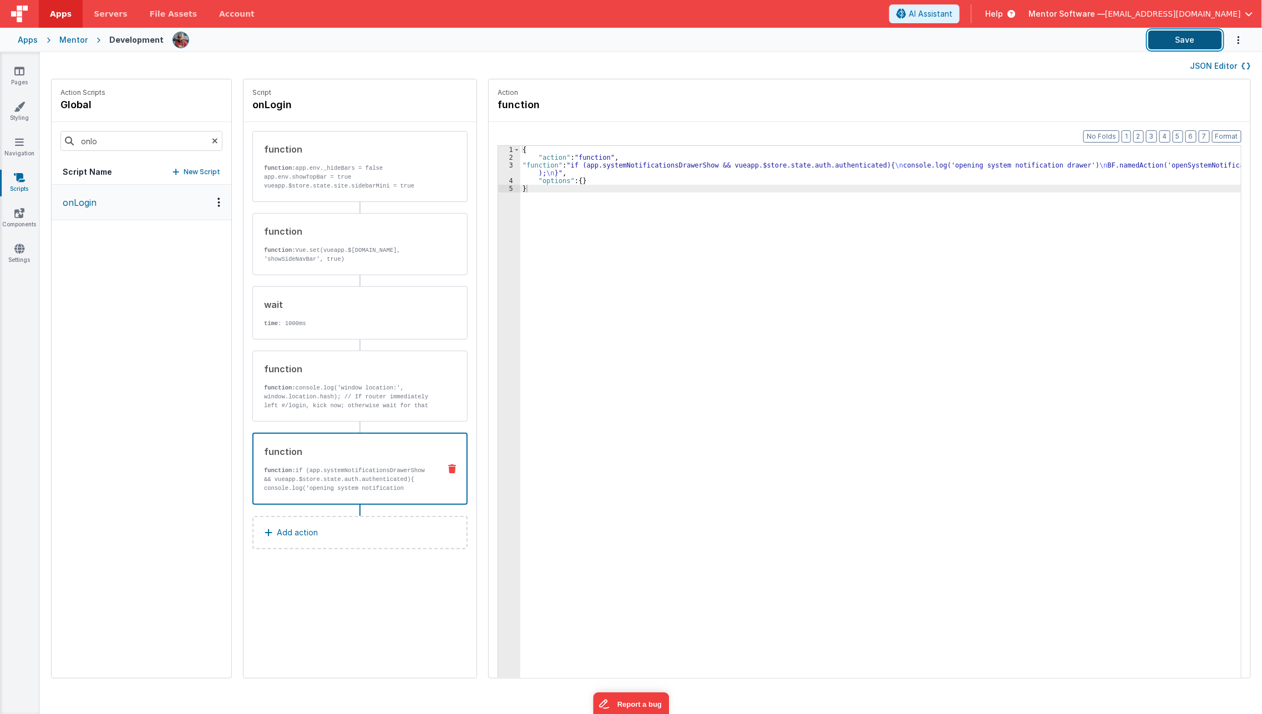
click at [1172, 40] on button "Save" at bounding box center [1185, 40] width 74 height 19
click at [1058, 257] on div "{ "action" : "function" , "function" : "if (app.systemNotificationsDrawerShow &…" at bounding box center [888, 437] width 737 height 582
click at [1152, 167] on div "{ "action" : "function" , "function" : "if (app.systemNotificationsDrawerShow &…" at bounding box center [888, 437] width 737 height 582
click at [184, 145] on input "onlo" at bounding box center [141, 141] width 162 height 20
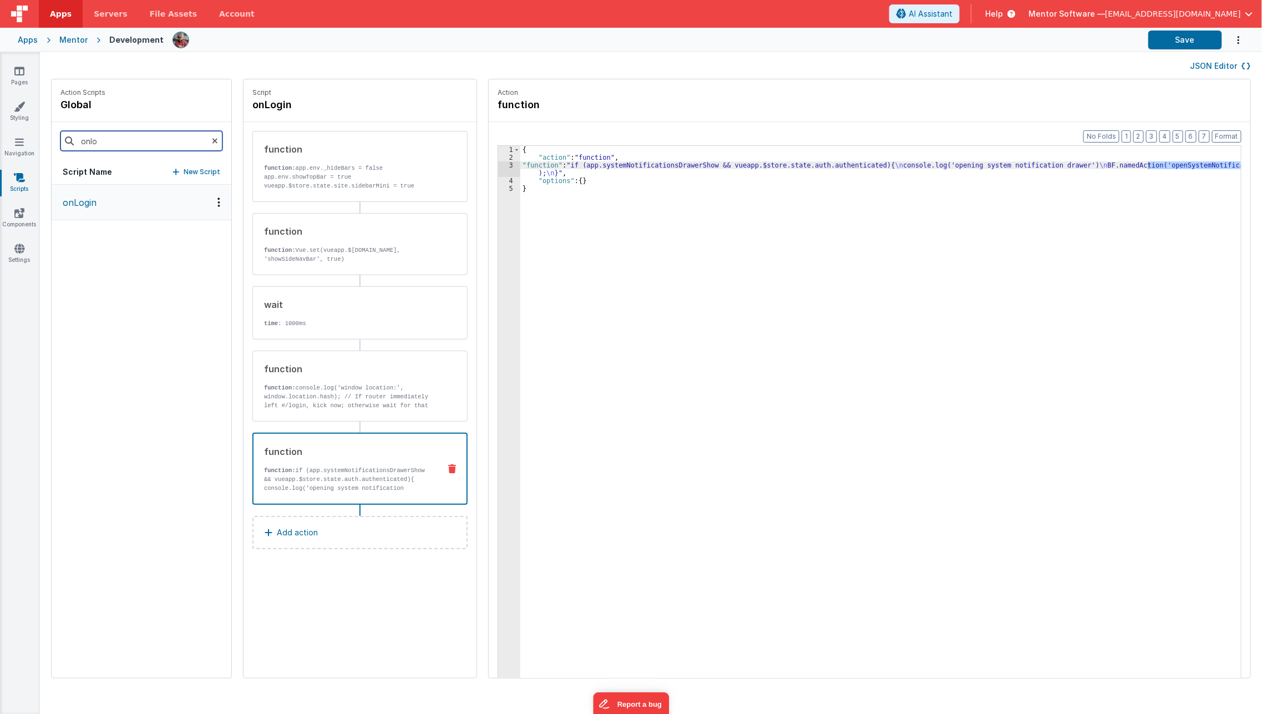
click at [184, 145] on input "onlo" at bounding box center [141, 141] width 162 height 20
type input "opensys"
click at [162, 208] on p "openSystemNotificationDrawer" at bounding box center [127, 202] width 143 height 13
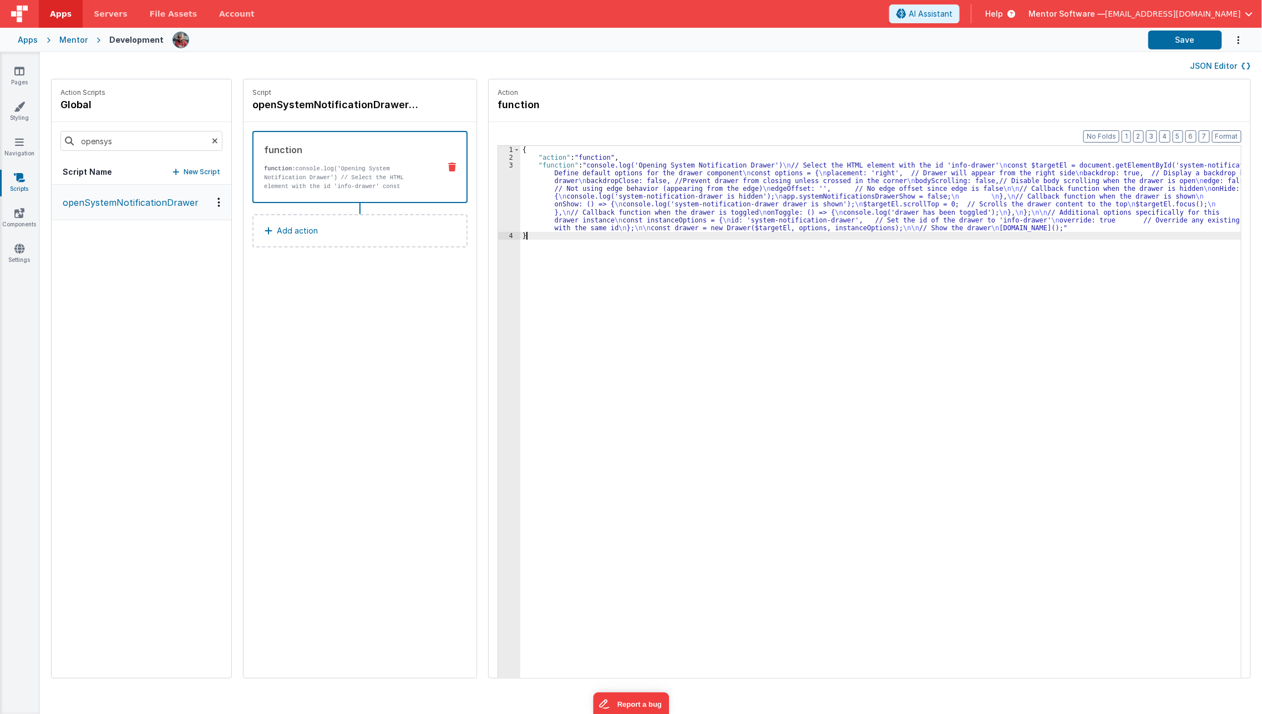
click at [521, 245] on div "{ "action" : "function" , "function" : "console.log('Opening System Notificatio…" at bounding box center [888, 437] width 737 height 582
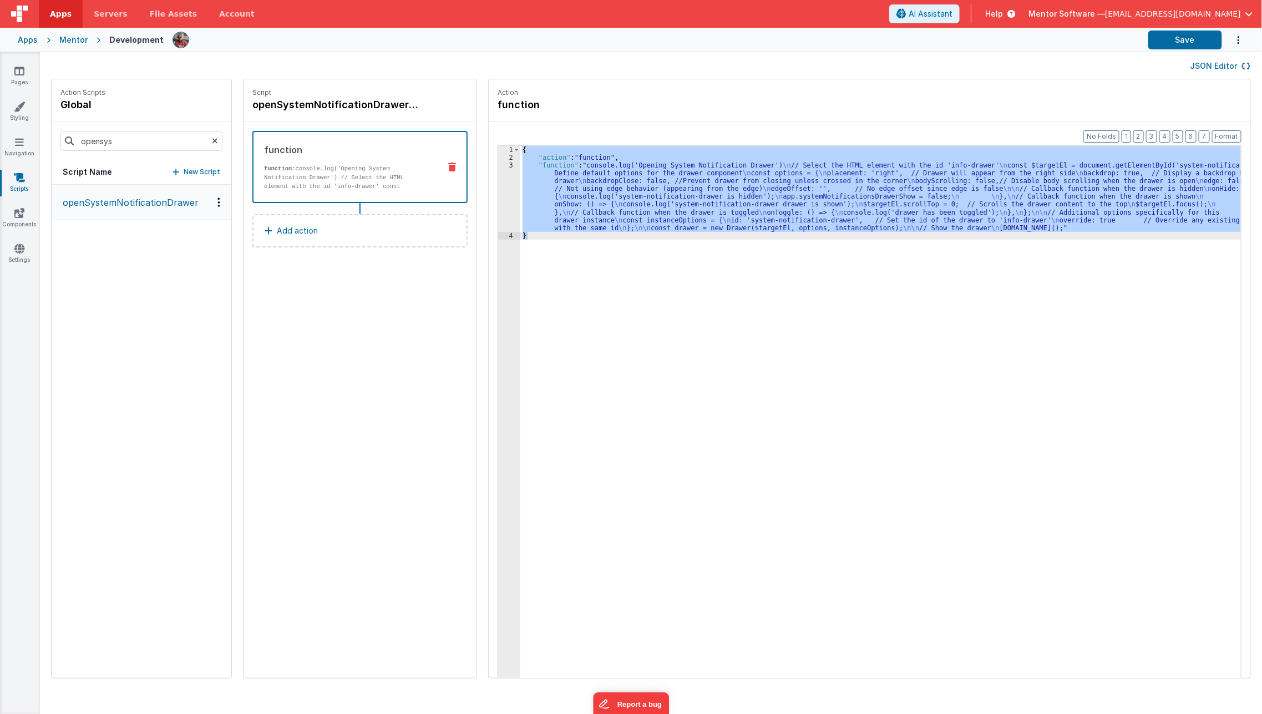
click at [195, 167] on p "New Script" at bounding box center [202, 171] width 37 height 11
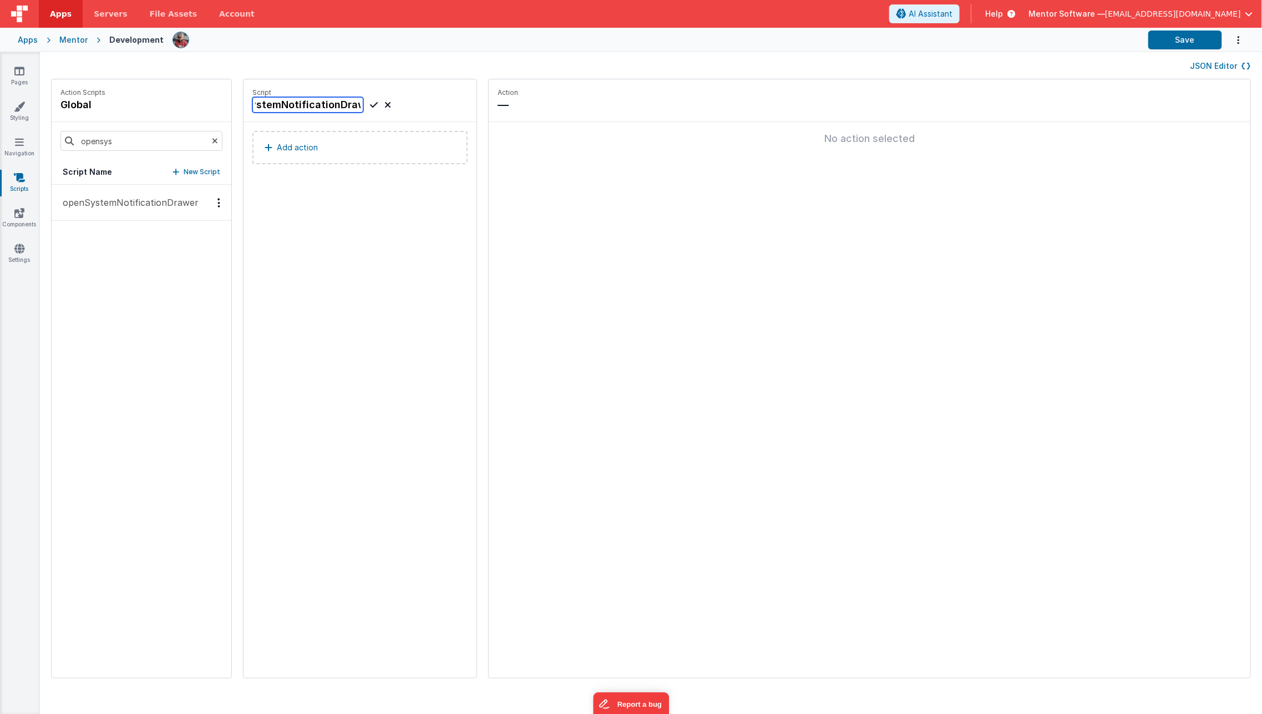
scroll to position [0, 47]
type input "closeSystemNotificationDrawer"
click at [370, 105] on icon at bounding box center [374, 104] width 8 height 13
click at [328, 156] on button "Add action" at bounding box center [359, 147] width 215 height 33
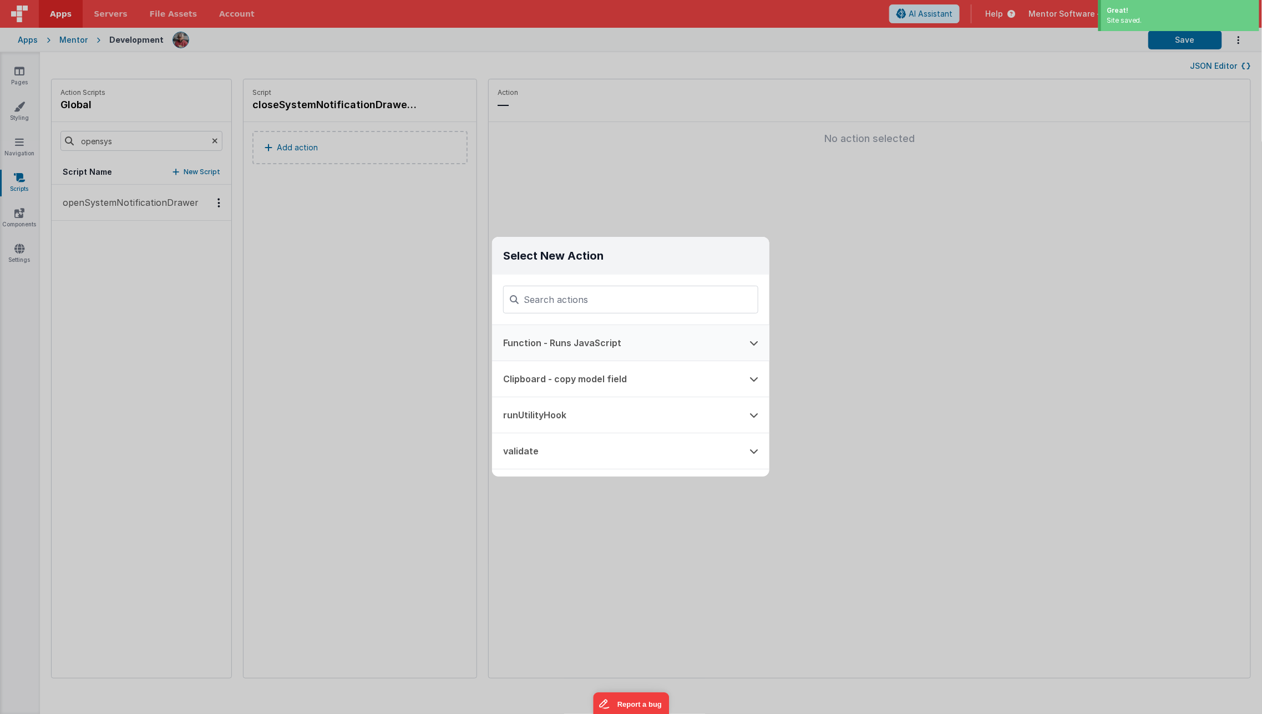
click at [557, 340] on button "Function - Runs JavaScript" at bounding box center [615, 342] width 246 height 35
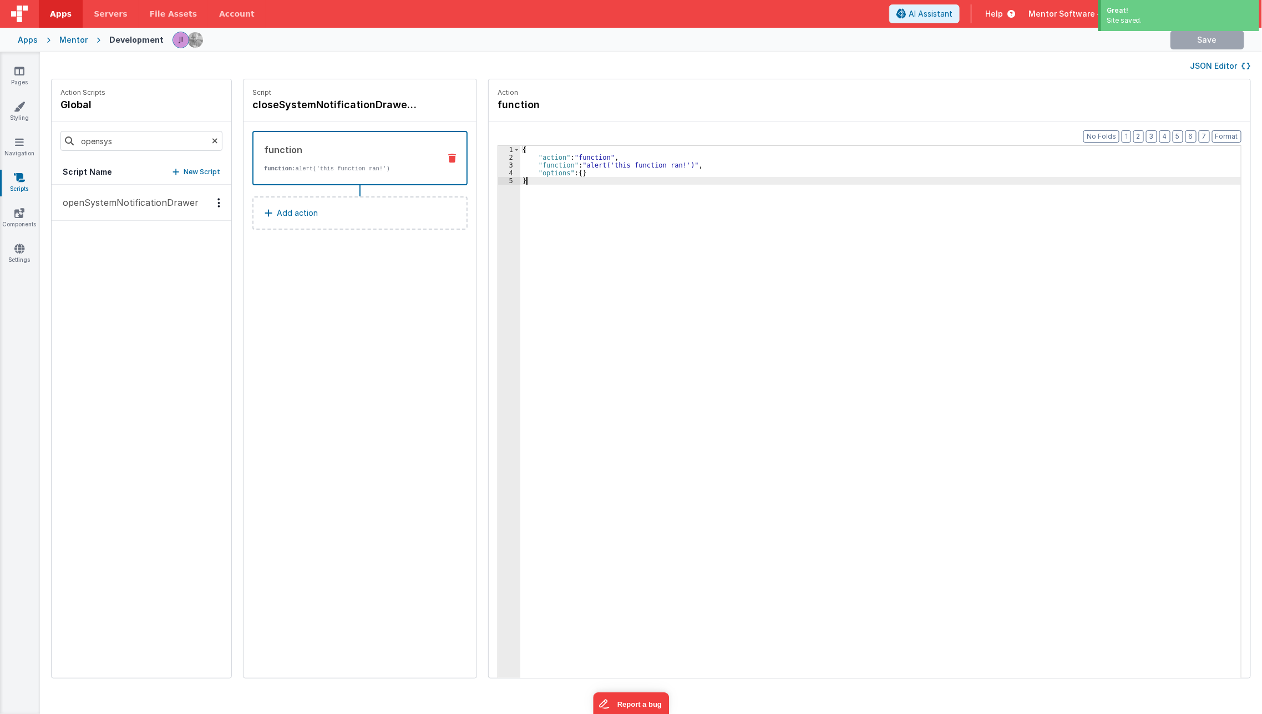
click at [557, 340] on div "{ "action" : "function" , "function" : "alert('this function ran!')" , "options…" at bounding box center [888, 437] width 737 height 582
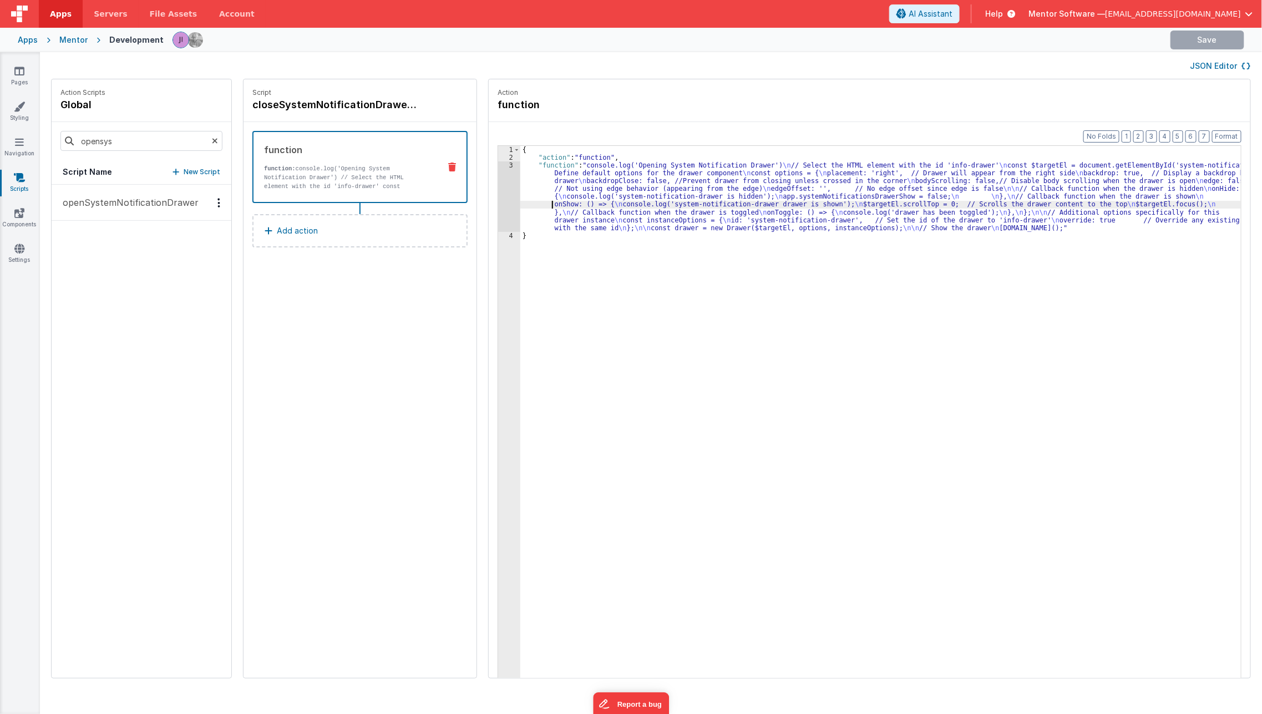
click at [522, 202] on div "{ "action" : "function" , "function" : "console.log('Opening System Notificatio…" at bounding box center [888, 437] width 737 height 582
